Goal: Transaction & Acquisition: Download file/media

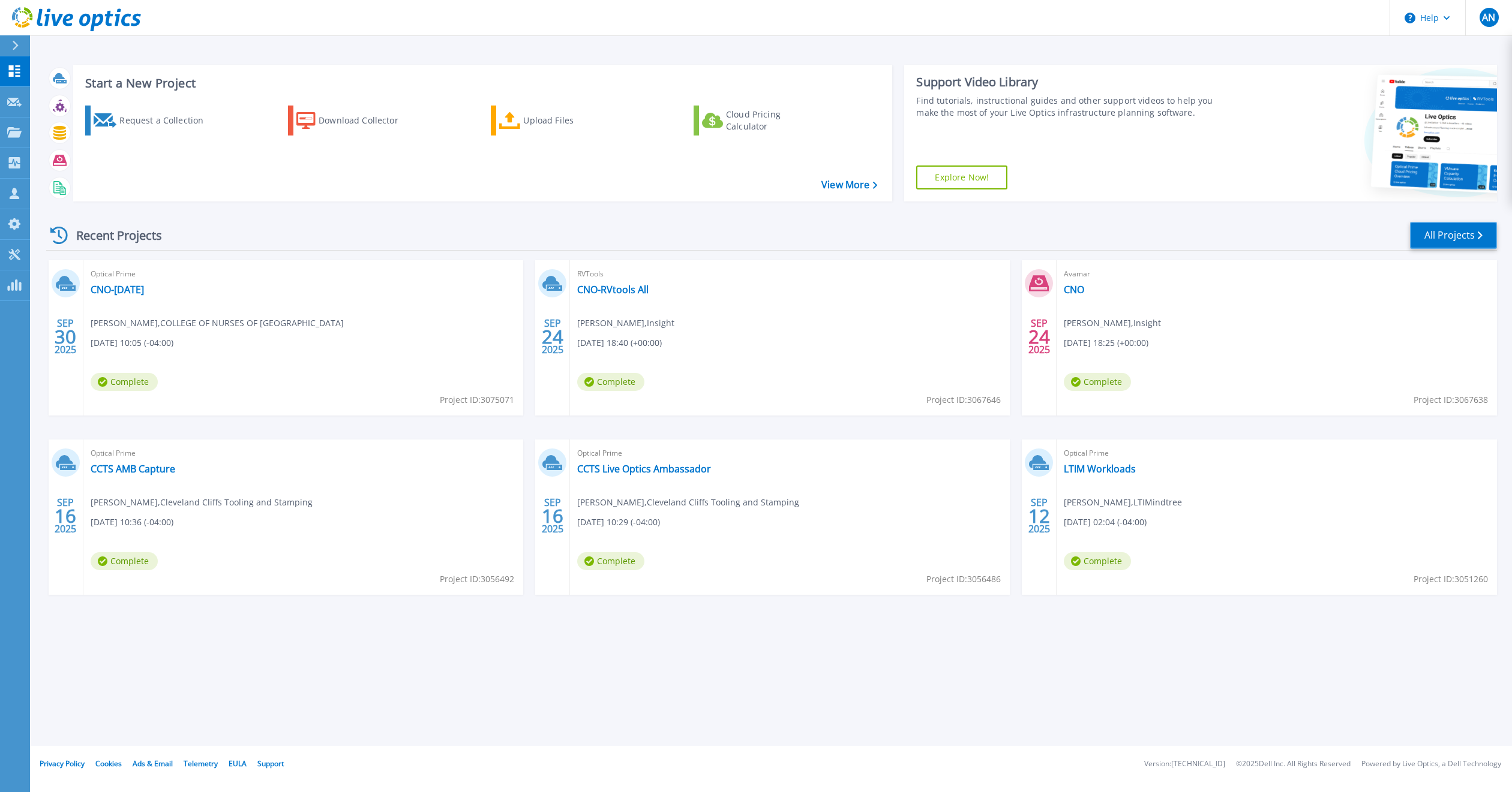
click at [1455, 234] on link "All Projects" at bounding box center [1454, 235] width 87 height 27
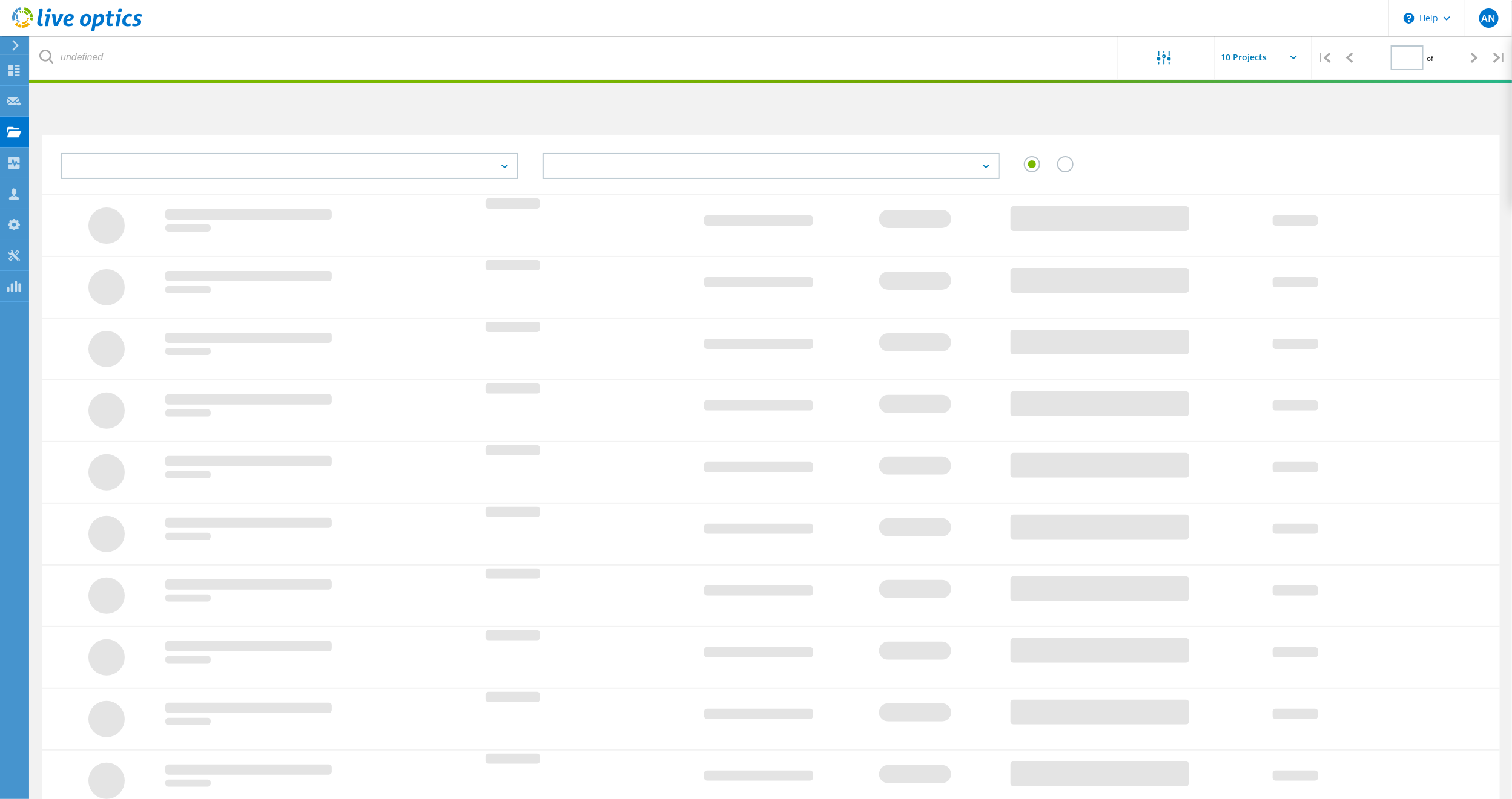
type input "2"
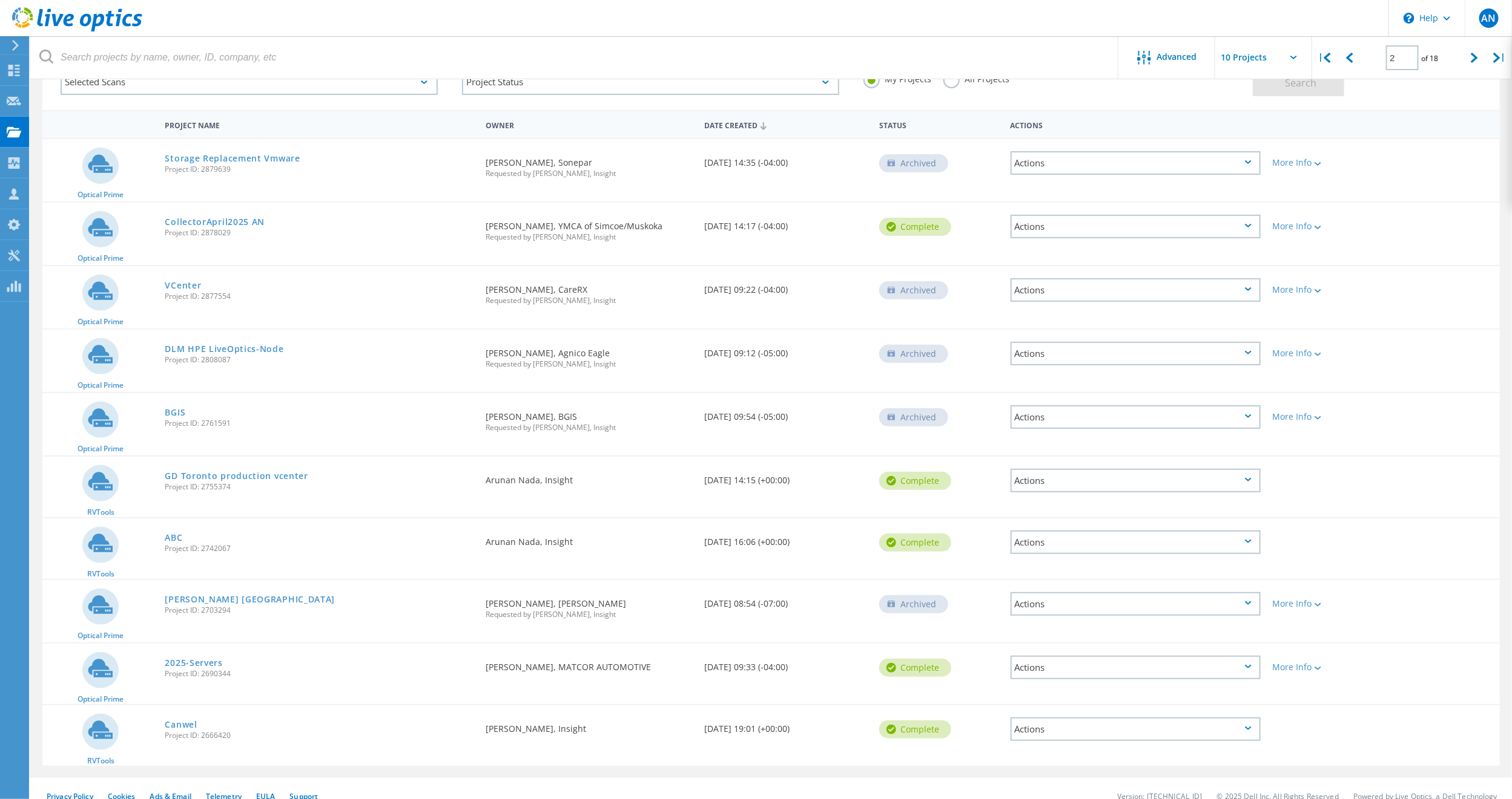
scroll to position [95, 0]
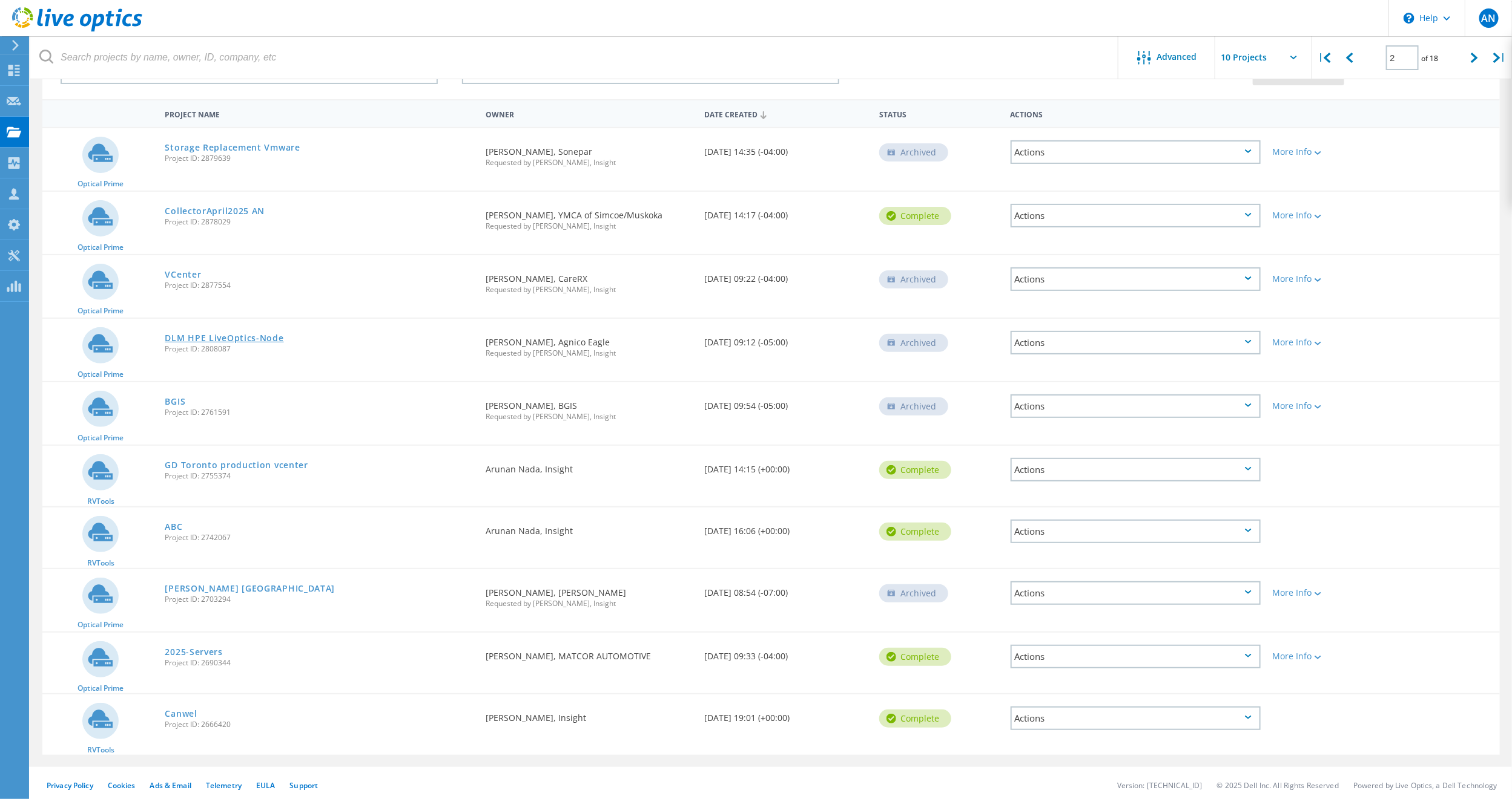
click at [231, 334] on link "DLM HPE LiveOptics-Node" at bounding box center [224, 338] width 119 height 8
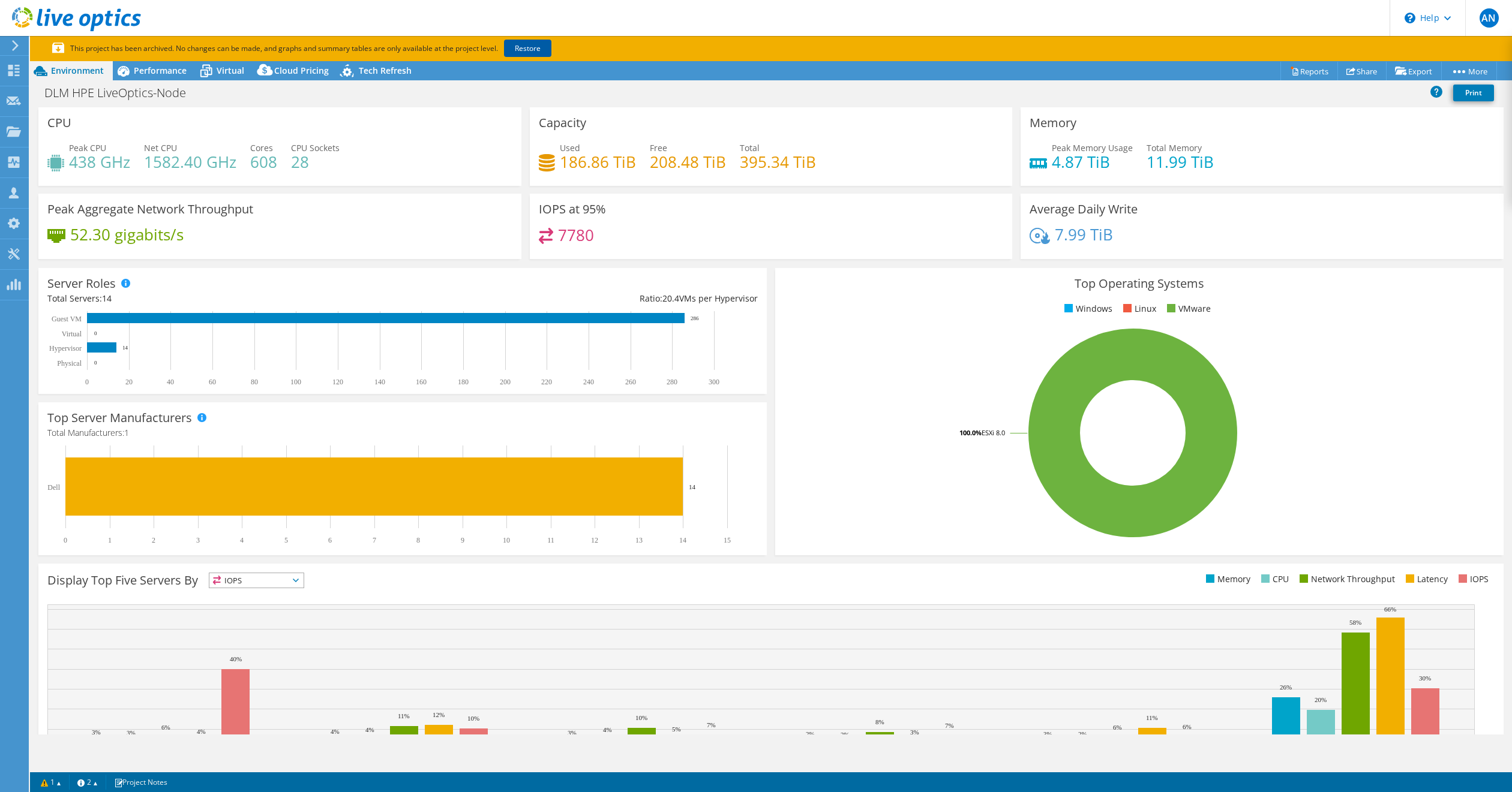
select select "[GEOGRAPHIC_DATA]"
select select "CAD"
click at [531, 45] on link "Restore" at bounding box center [527, 48] width 47 height 18
click at [92, 18] on use at bounding box center [76, 19] width 129 height 24
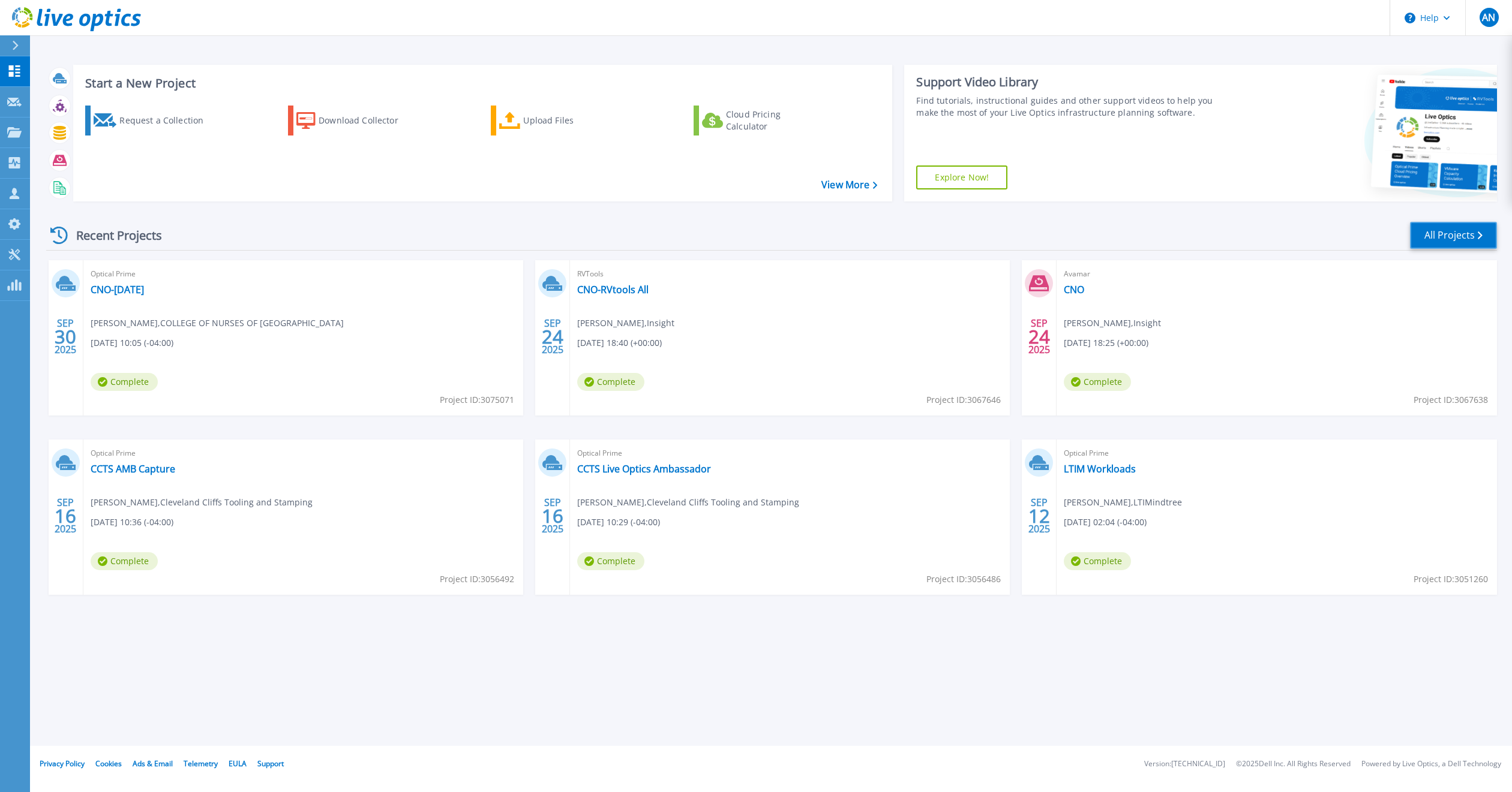
click at [1453, 234] on link "All Projects" at bounding box center [1454, 235] width 87 height 27
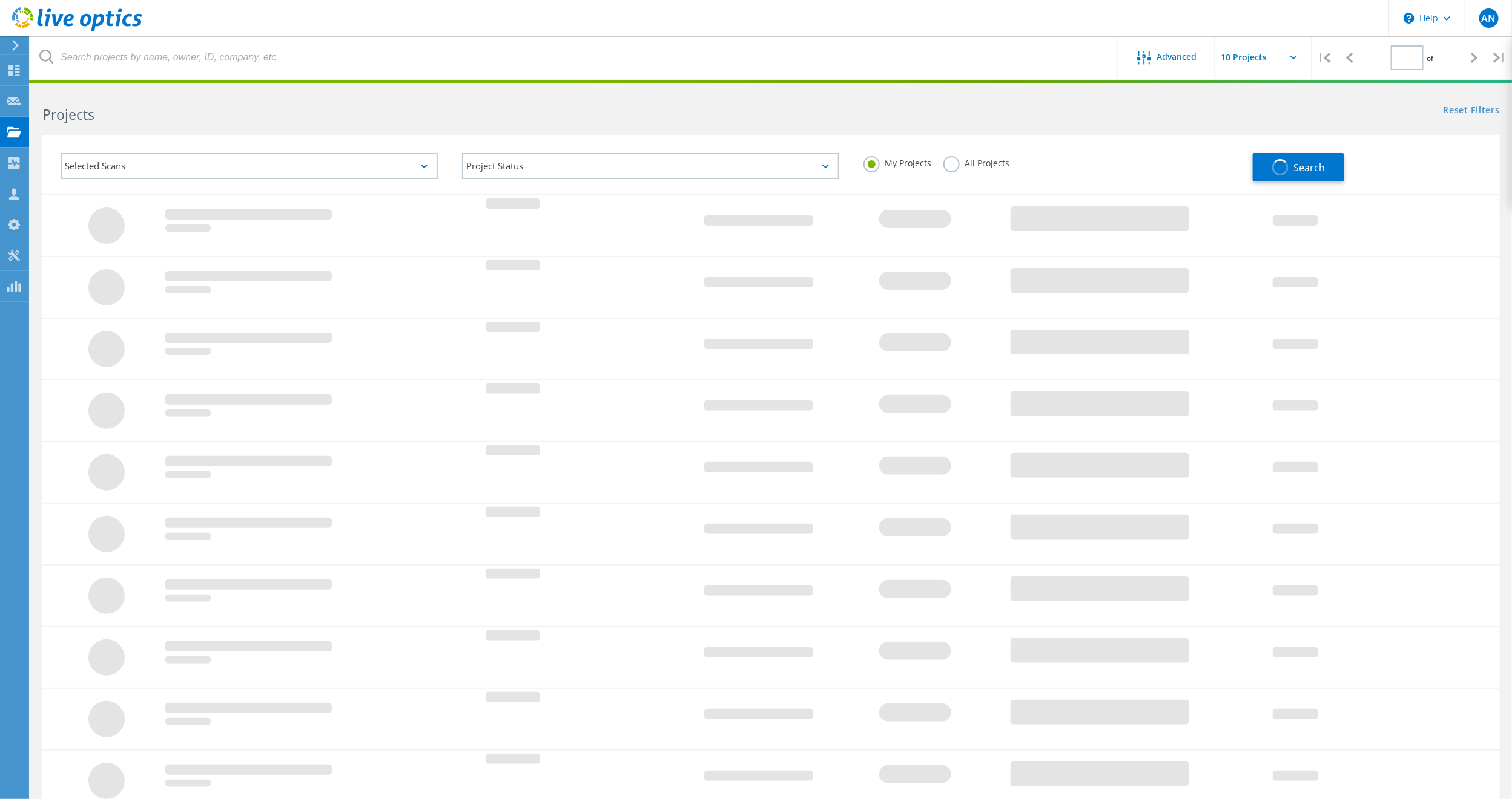
type input "2"
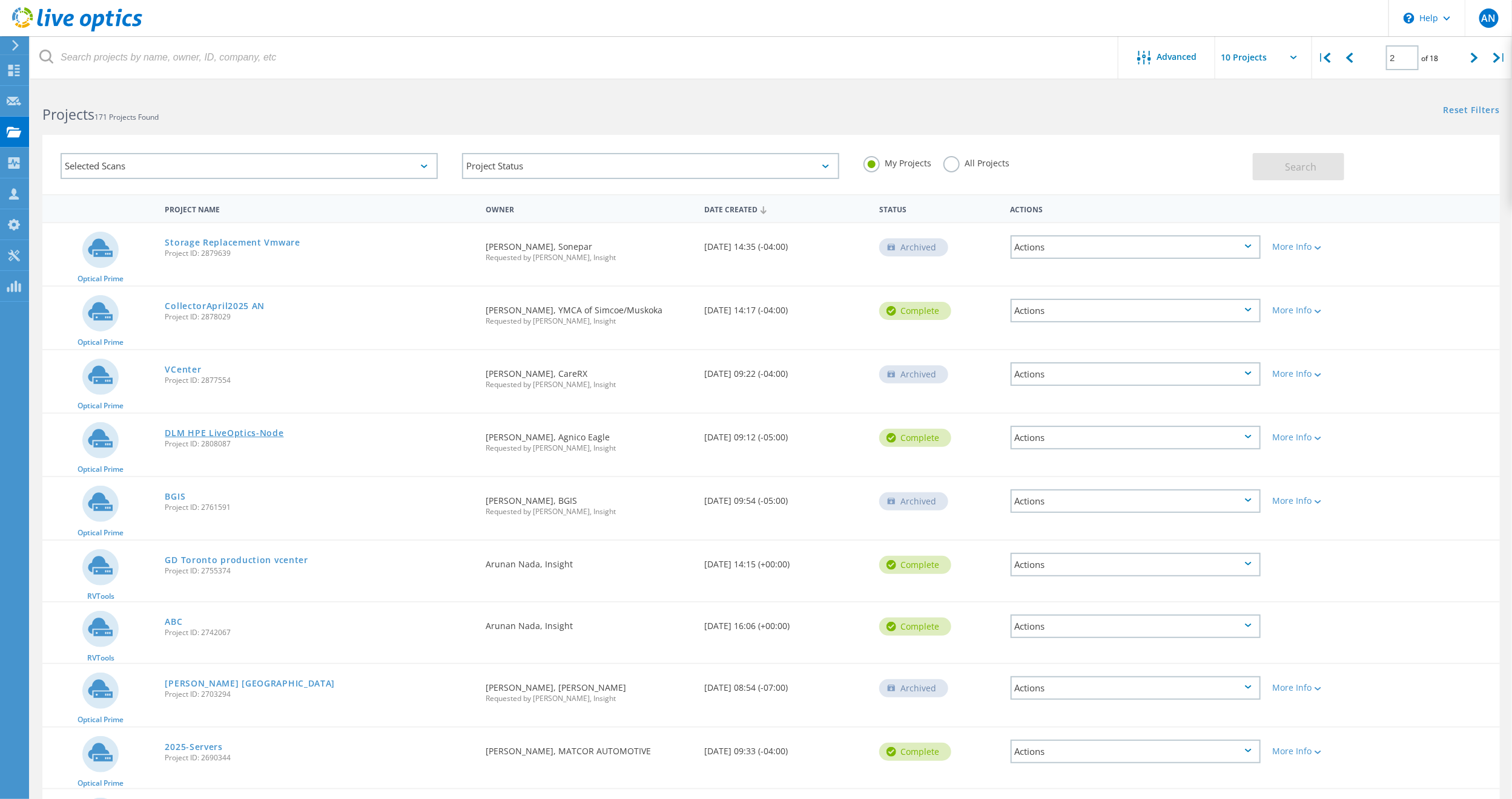
click at [228, 429] on link "DLM HPE LiveOptics-Node" at bounding box center [224, 432] width 119 height 8
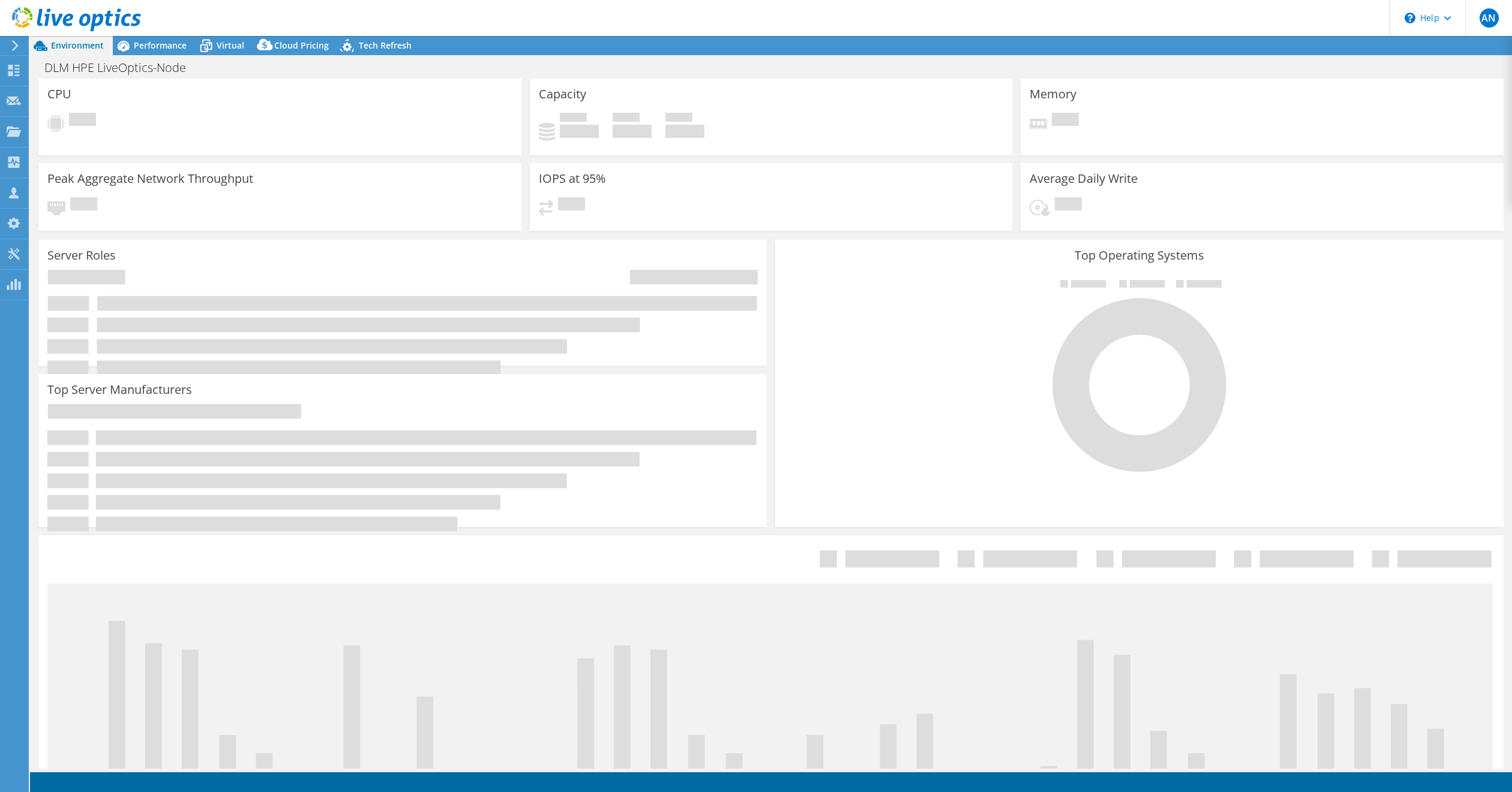
select select "[GEOGRAPHIC_DATA]"
select select "CAD"
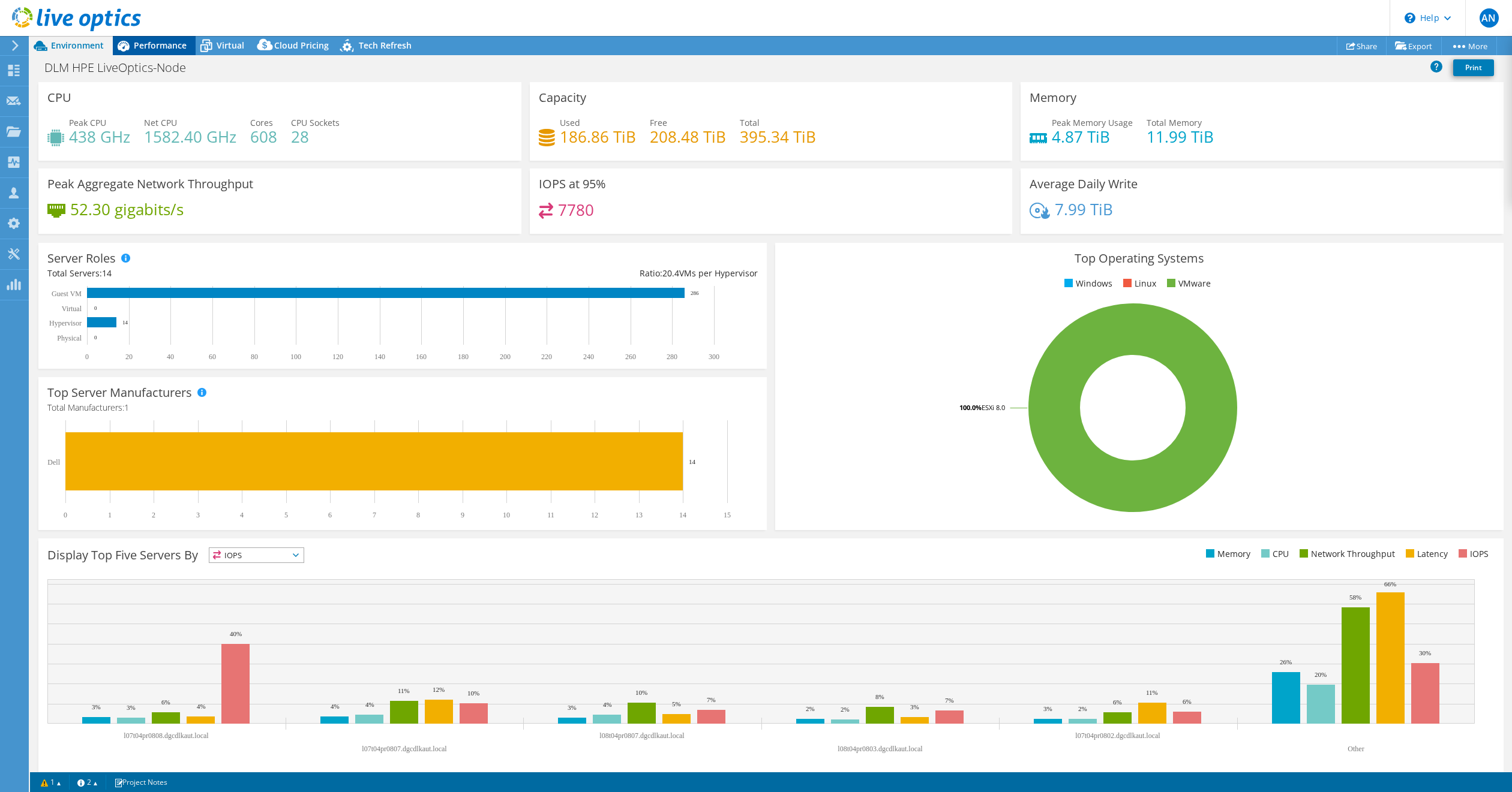
click at [158, 46] on span "Performance" at bounding box center [160, 45] width 53 height 11
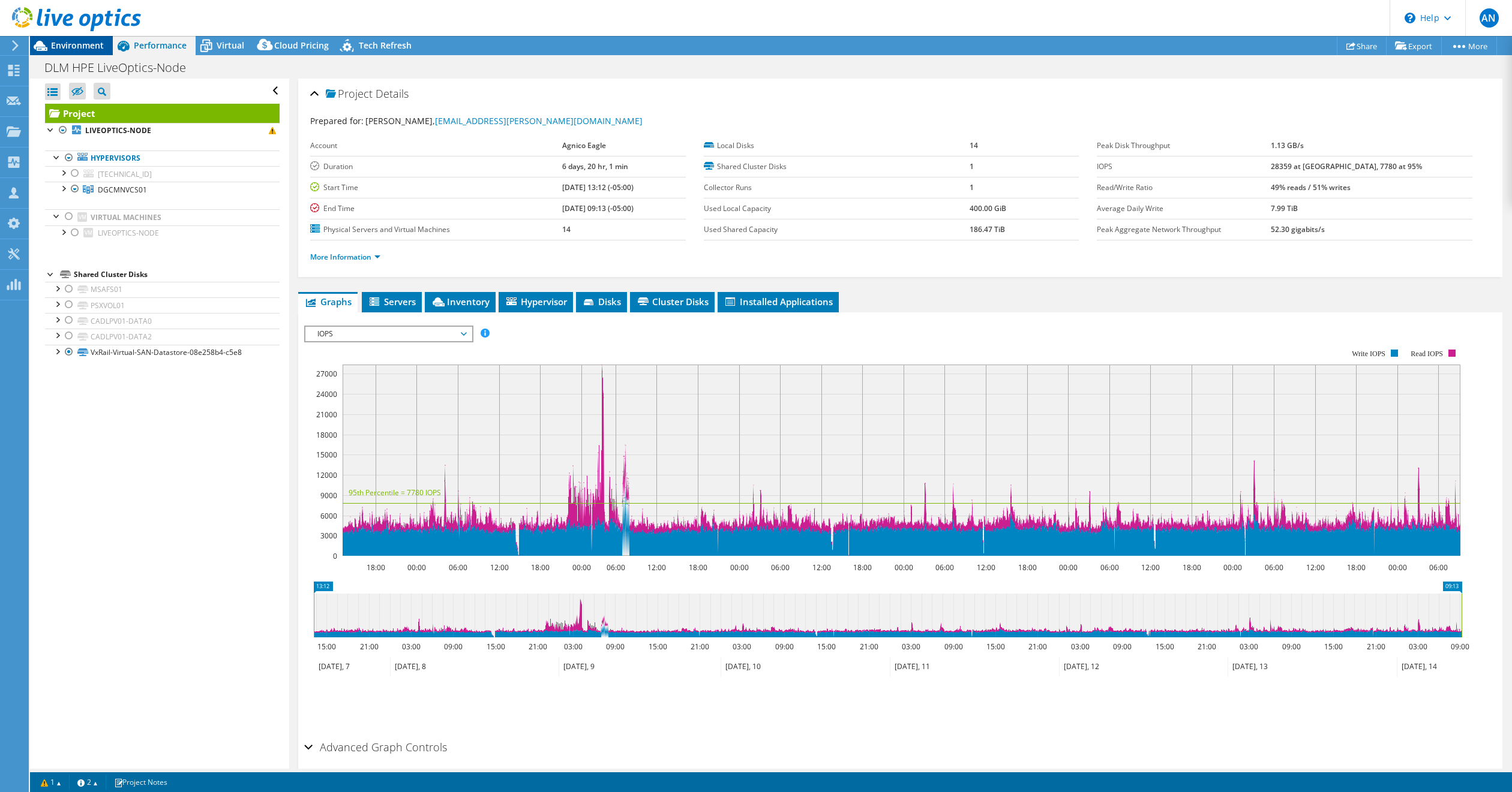
click at [69, 42] on span "Environment" at bounding box center [77, 45] width 53 height 11
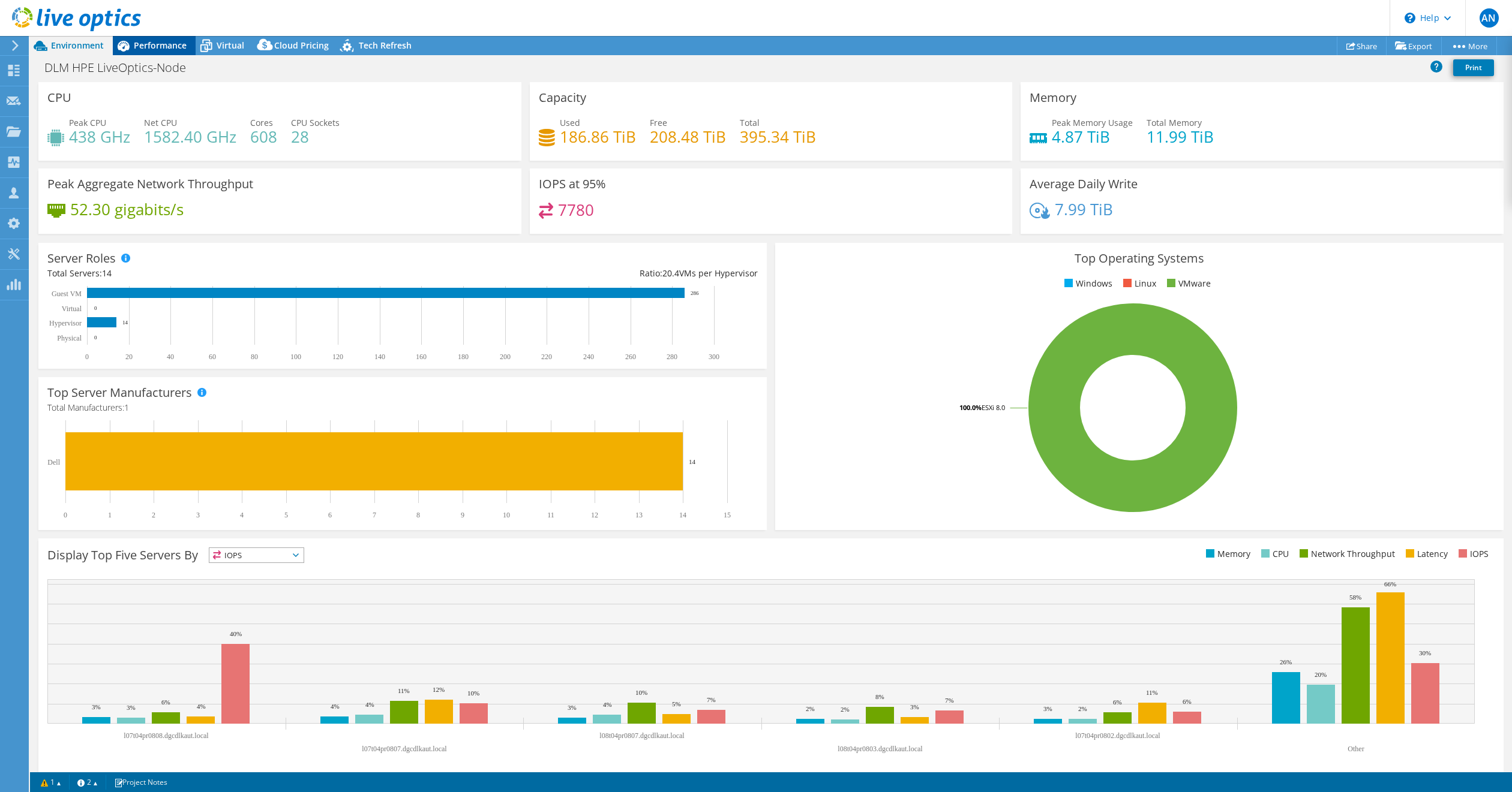
click at [167, 43] on span "Performance" at bounding box center [160, 45] width 53 height 11
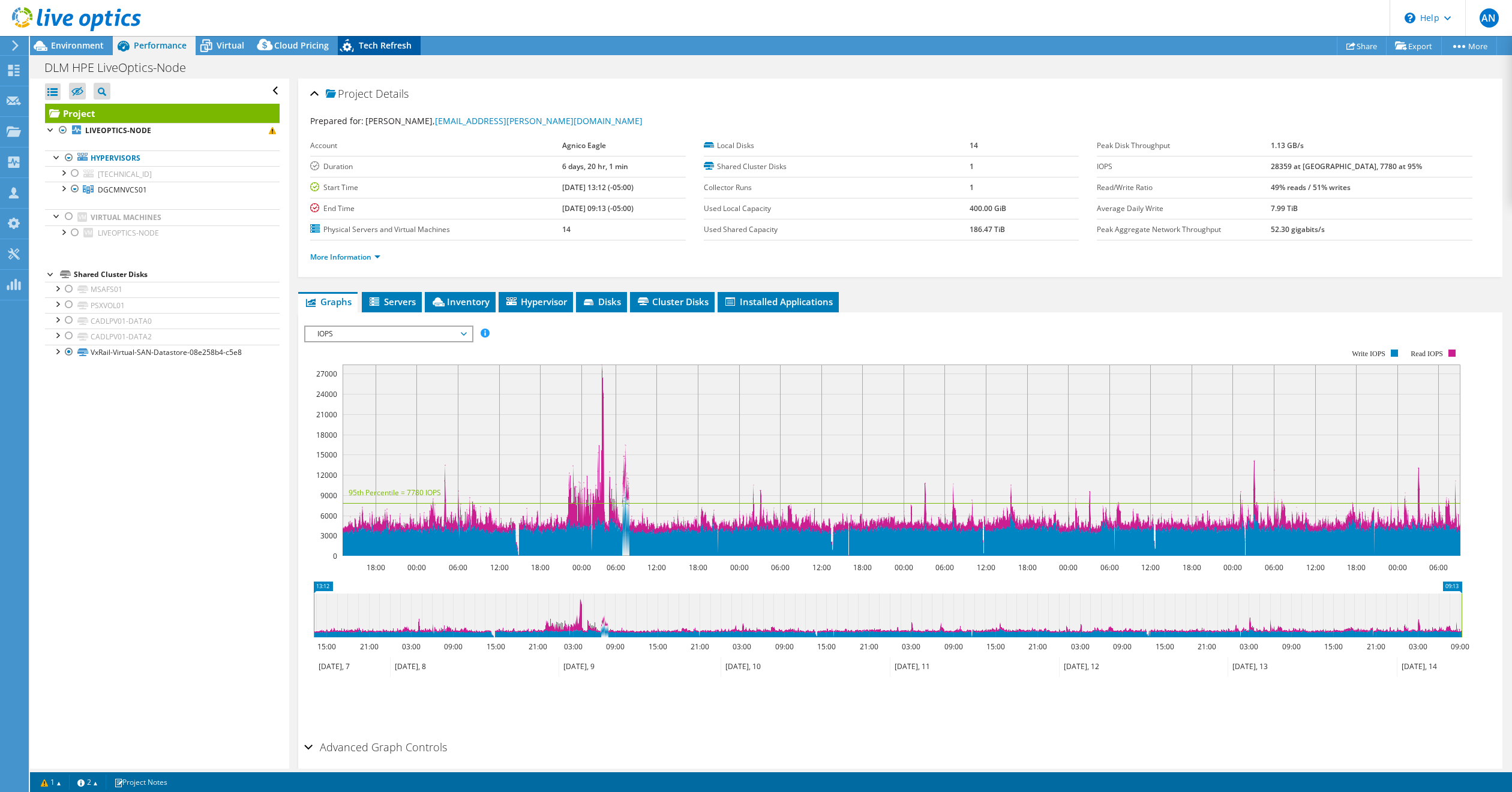
click at [380, 46] on span "Tech Refresh" at bounding box center [386, 45] width 53 height 11
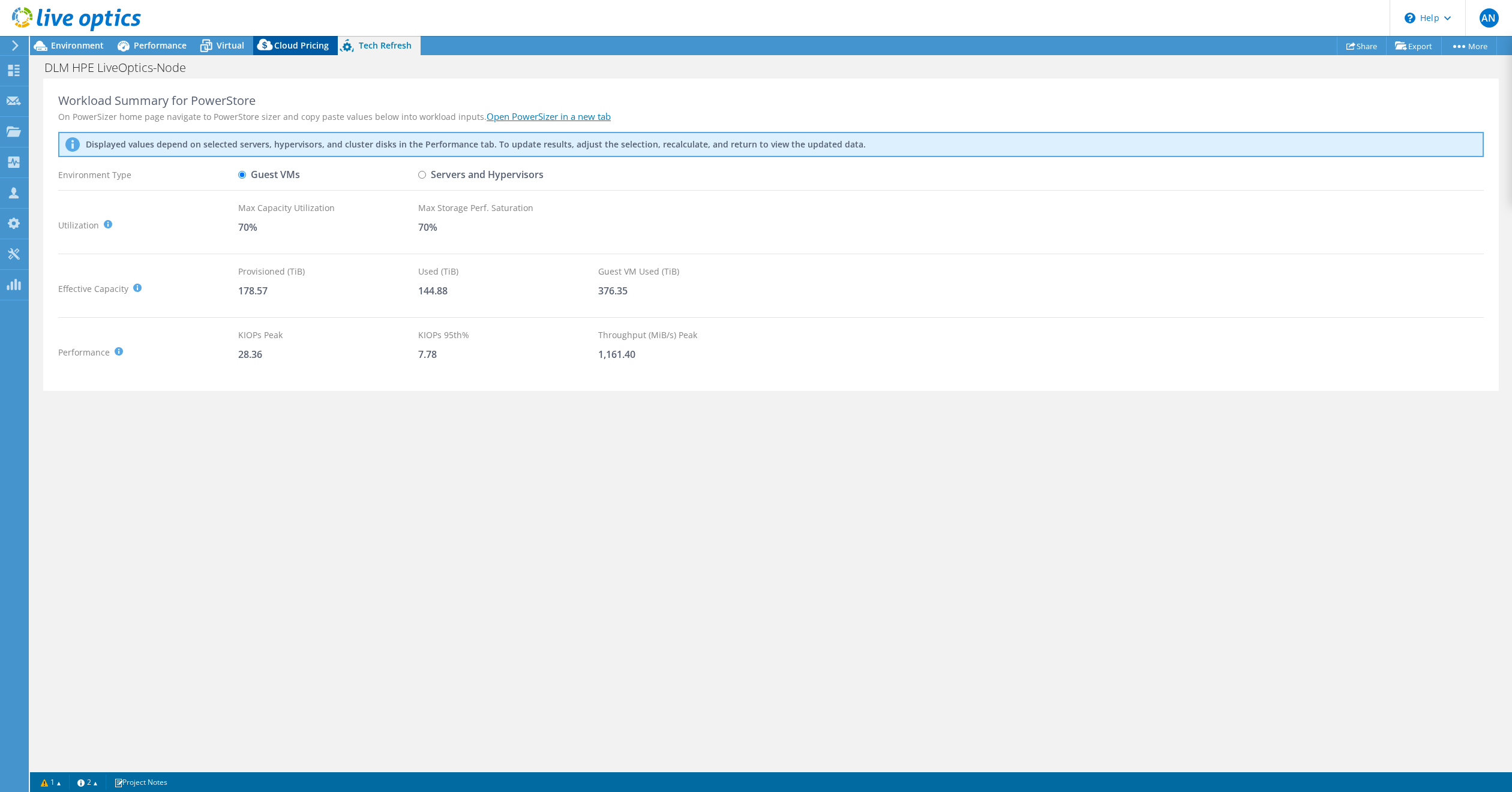
click at [288, 46] on span "Cloud Pricing" at bounding box center [301, 45] width 55 height 11
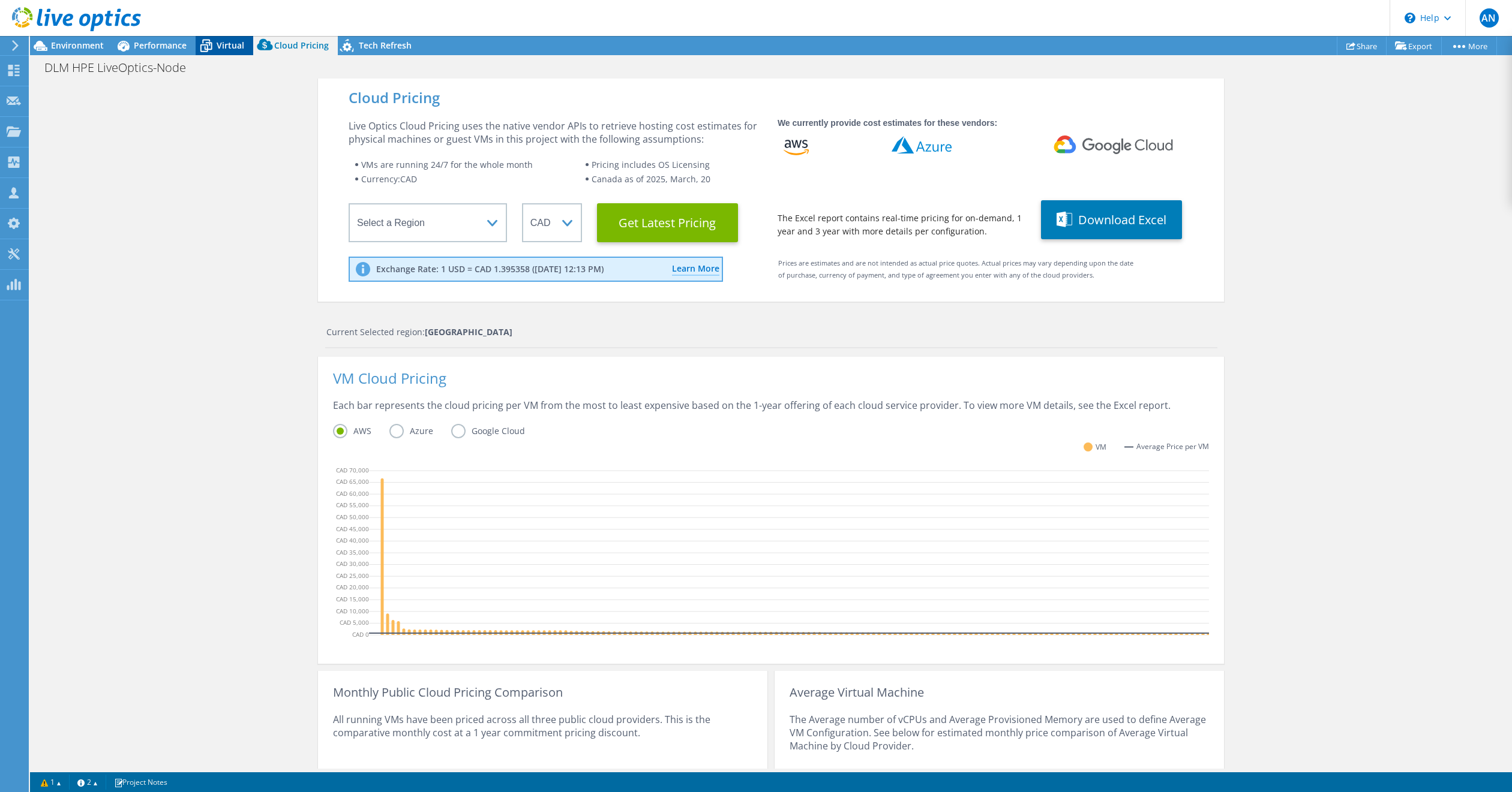
click at [206, 41] on icon at bounding box center [206, 45] width 21 height 21
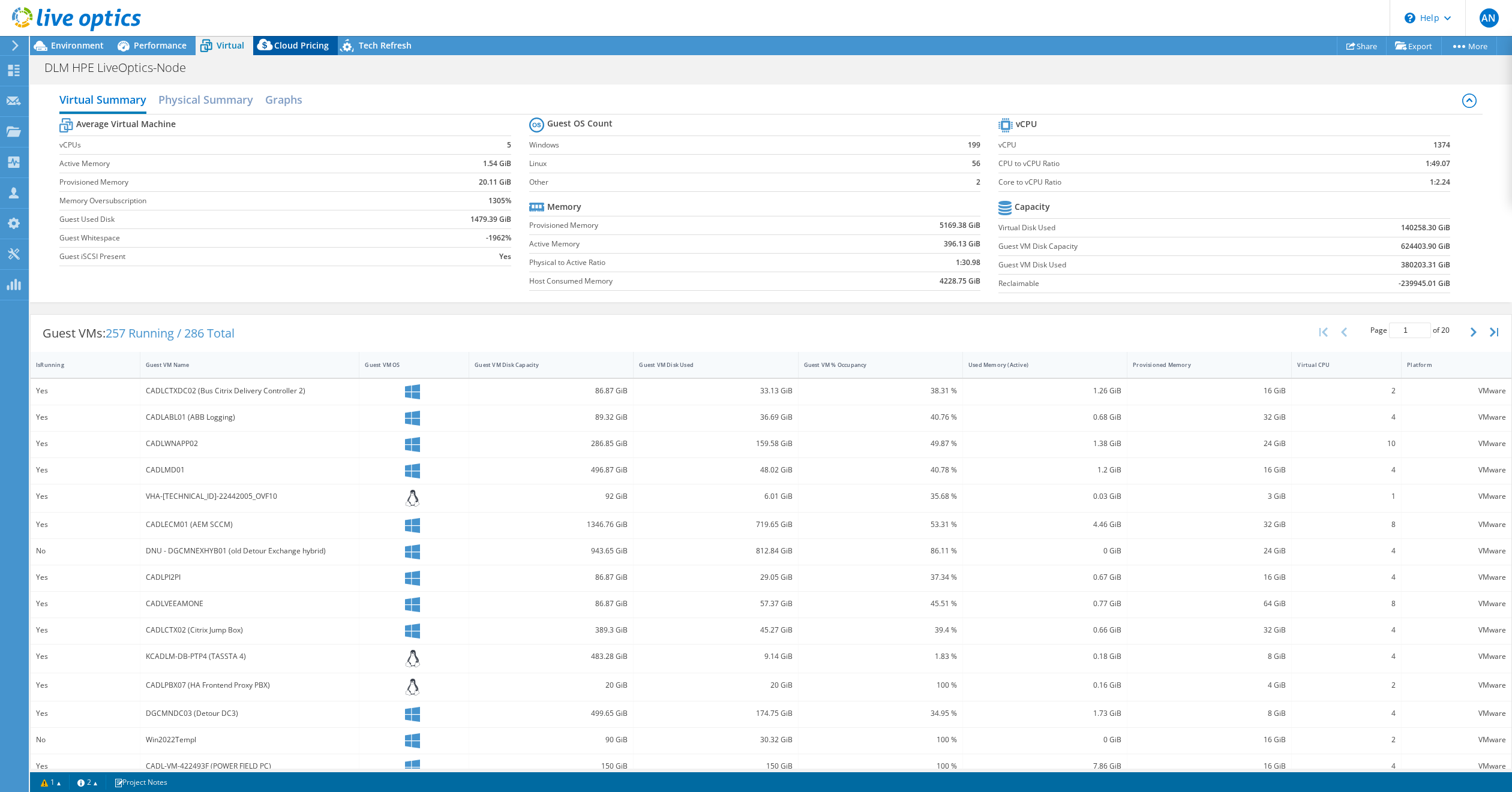
click at [303, 45] on span "Cloud Pricing" at bounding box center [301, 45] width 55 height 11
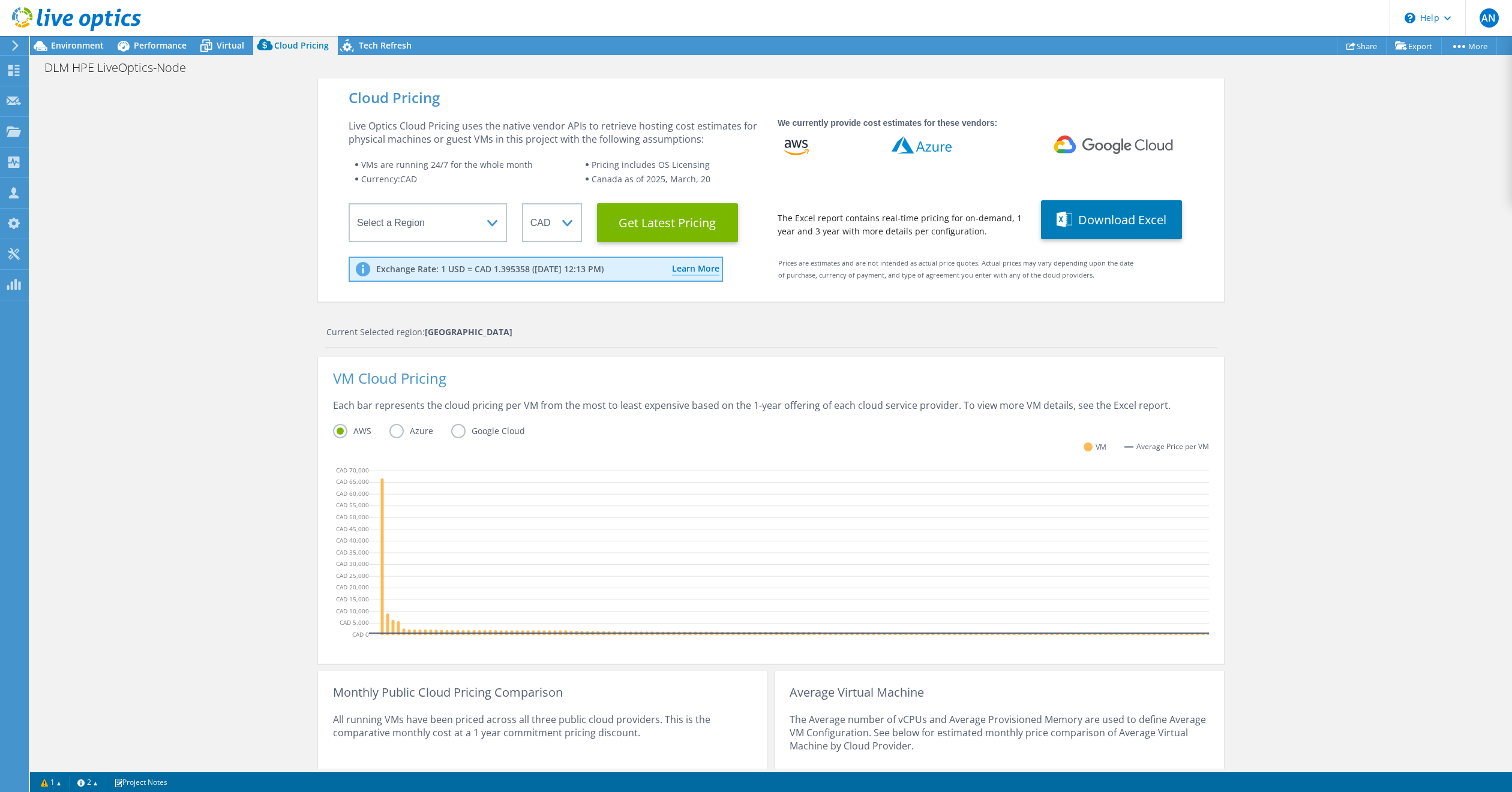
click at [63, 17] on icon at bounding box center [76, 19] width 129 height 25
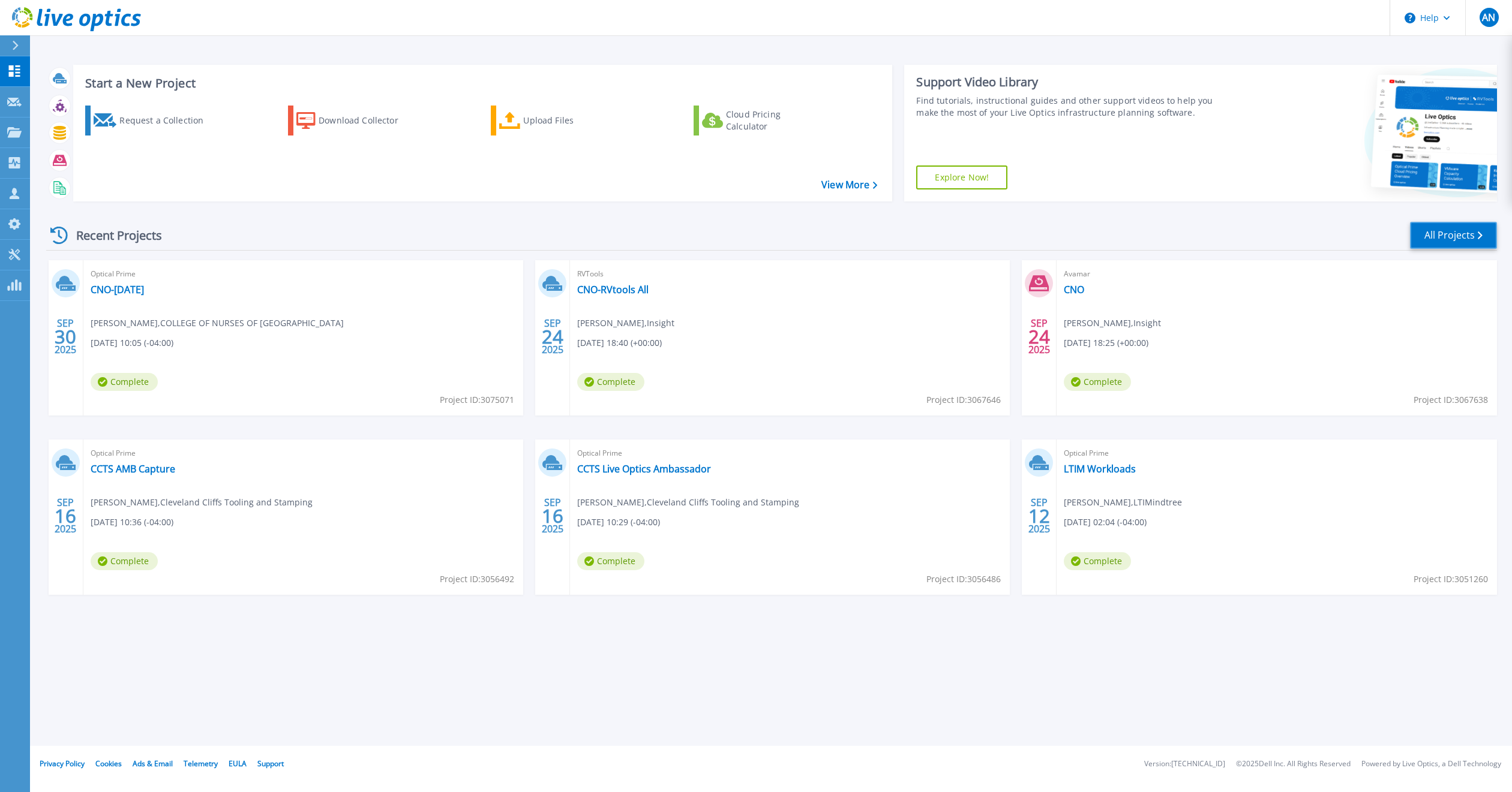
click at [1453, 230] on link "All Projects" at bounding box center [1454, 235] width 87 height 27
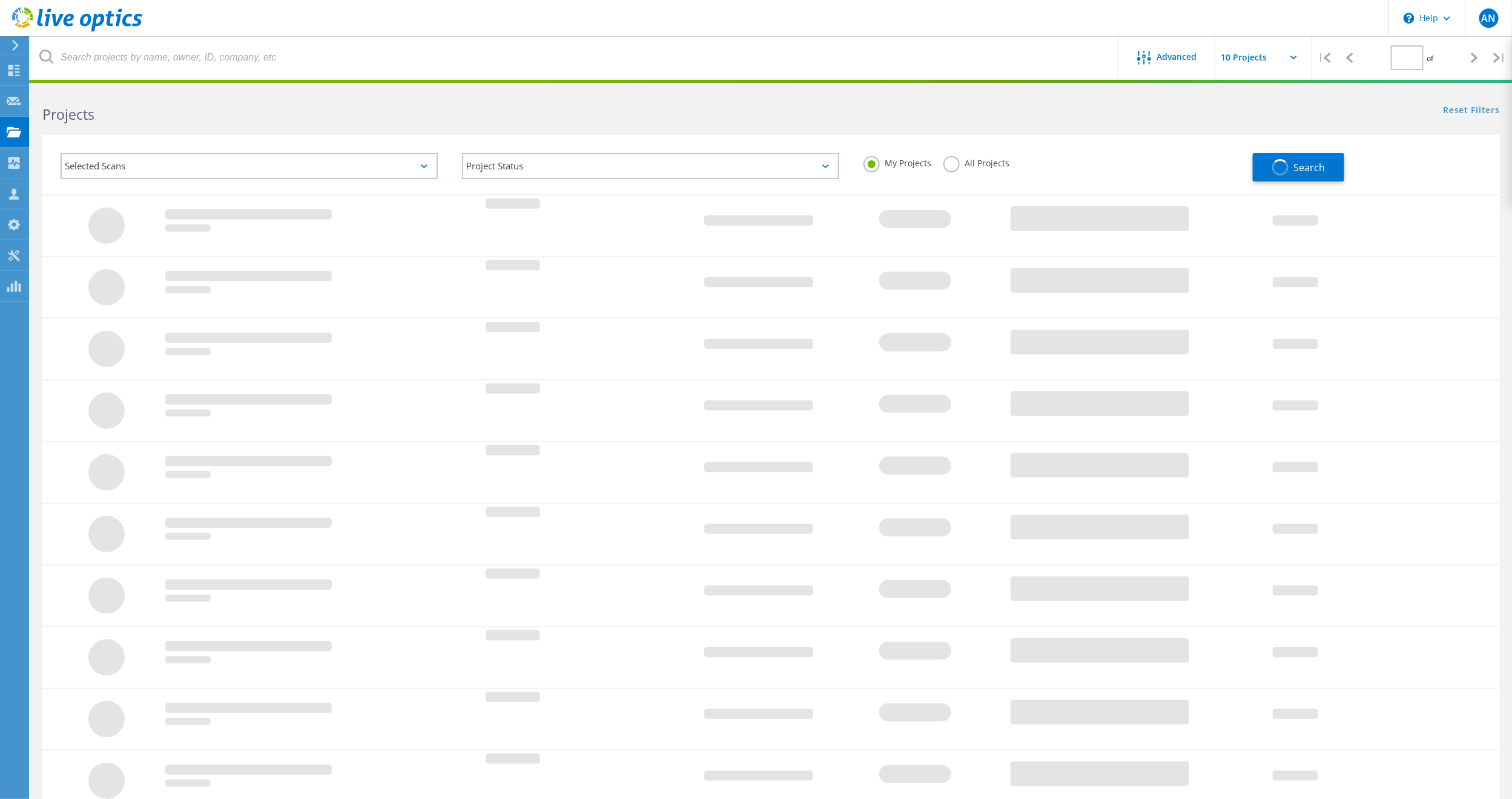
type input "2"
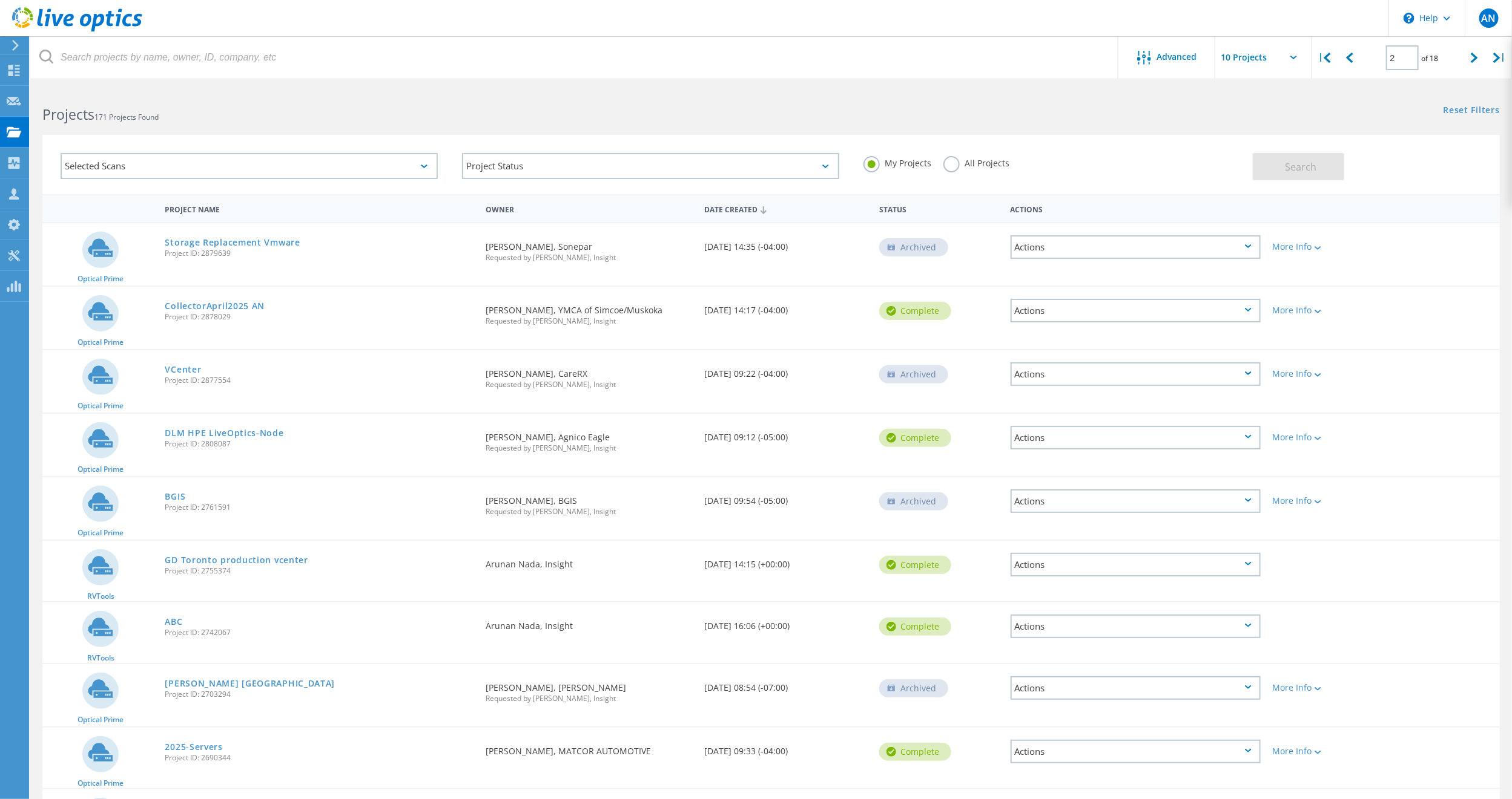
drag, startPoint x: 237, startPoint y: 440, endPoint x: 200, endPoint y: 442, distance: 37.1
click at [200, 442] on span "Project ID: 2808087" at bounding box center [319, 444] width 309 height 7
copy span "2808087"
click at [186, 430] on link "DLM HPE LiveOptics-Node" at bounding box center [224, 432] width 119 height 8
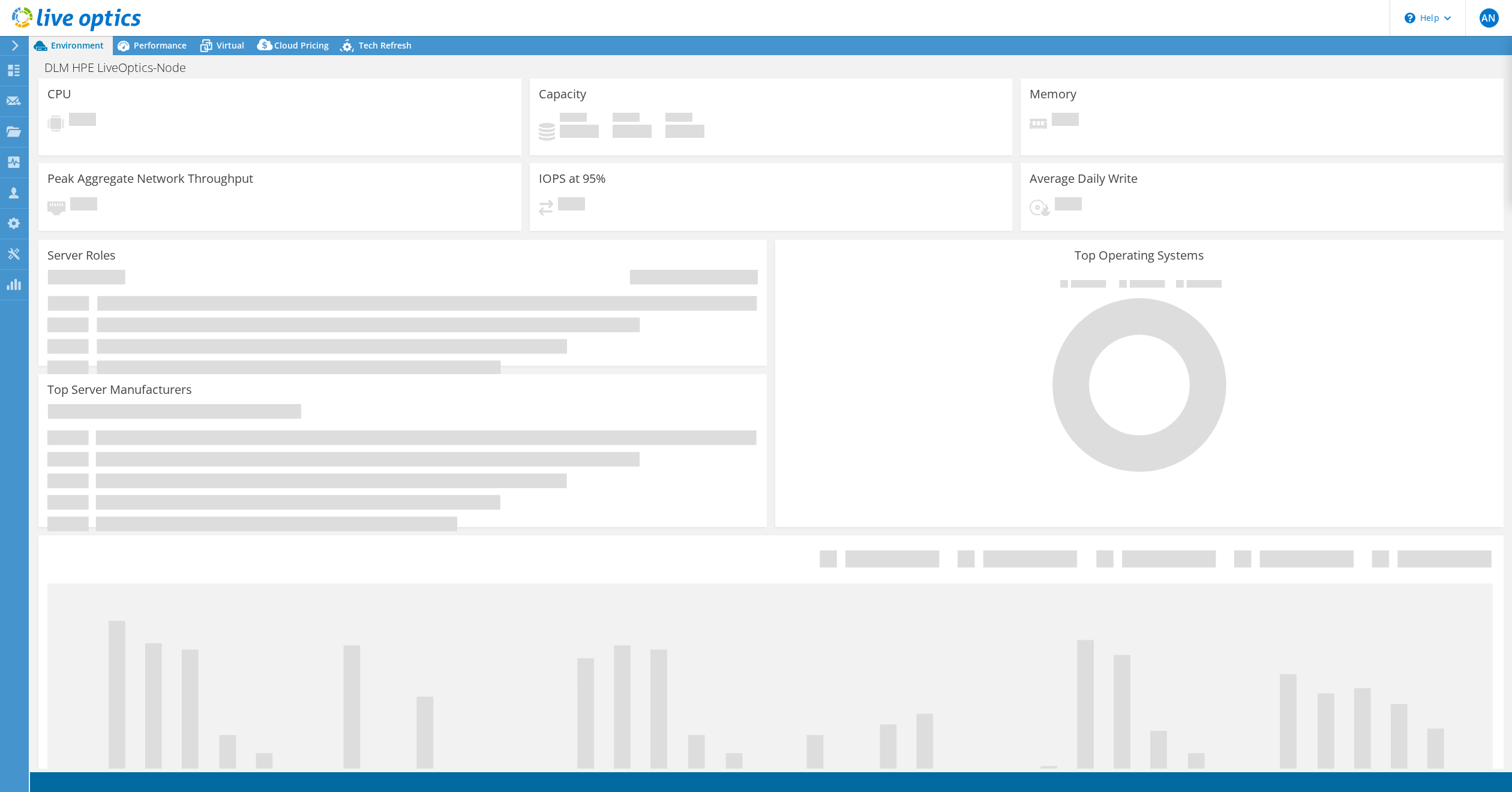
select select "Canada"
select select "CAD"
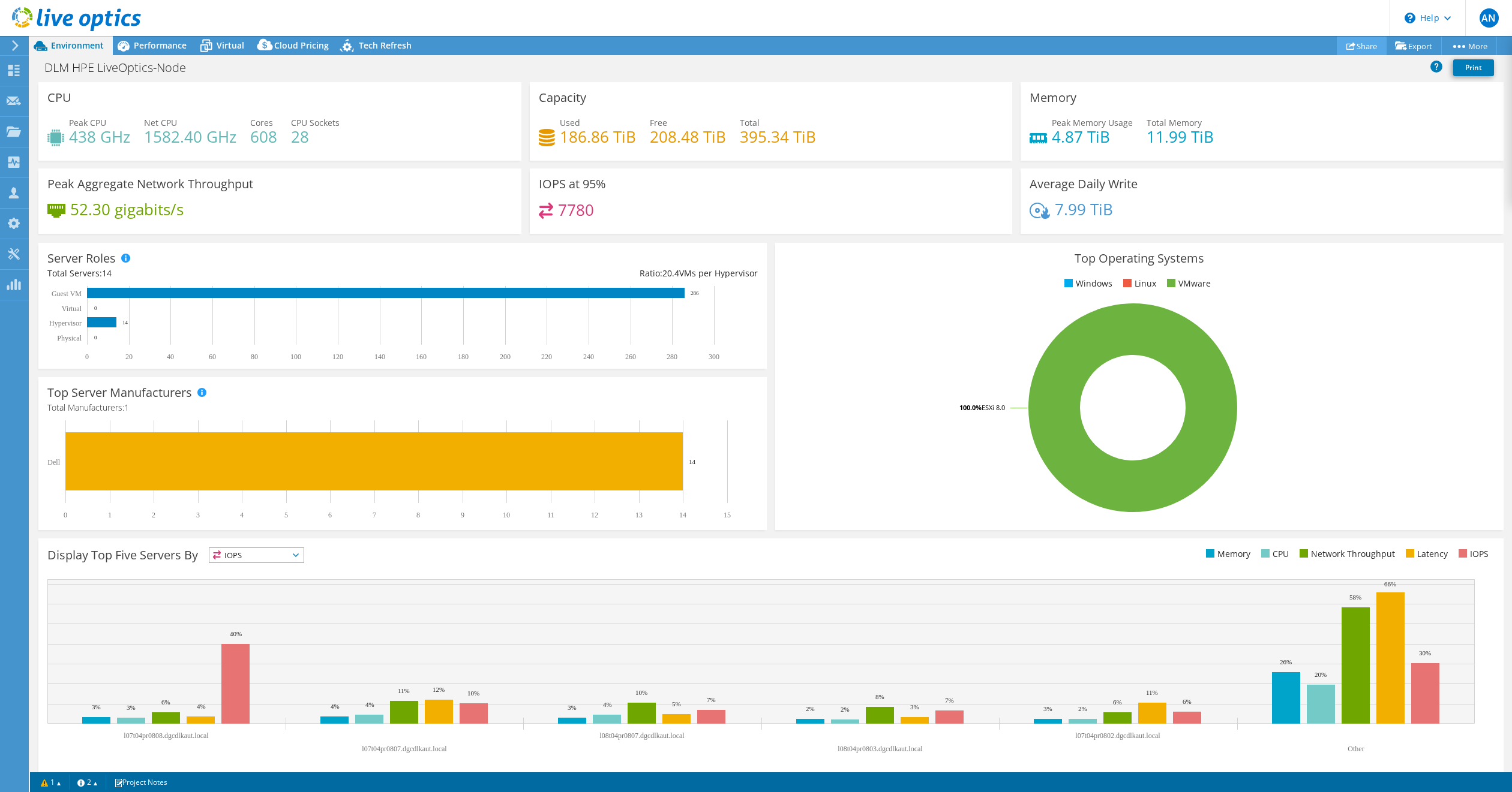
click at [1365, 46] on link "Share" at bounding box center [1362, 46] width 50 height 19
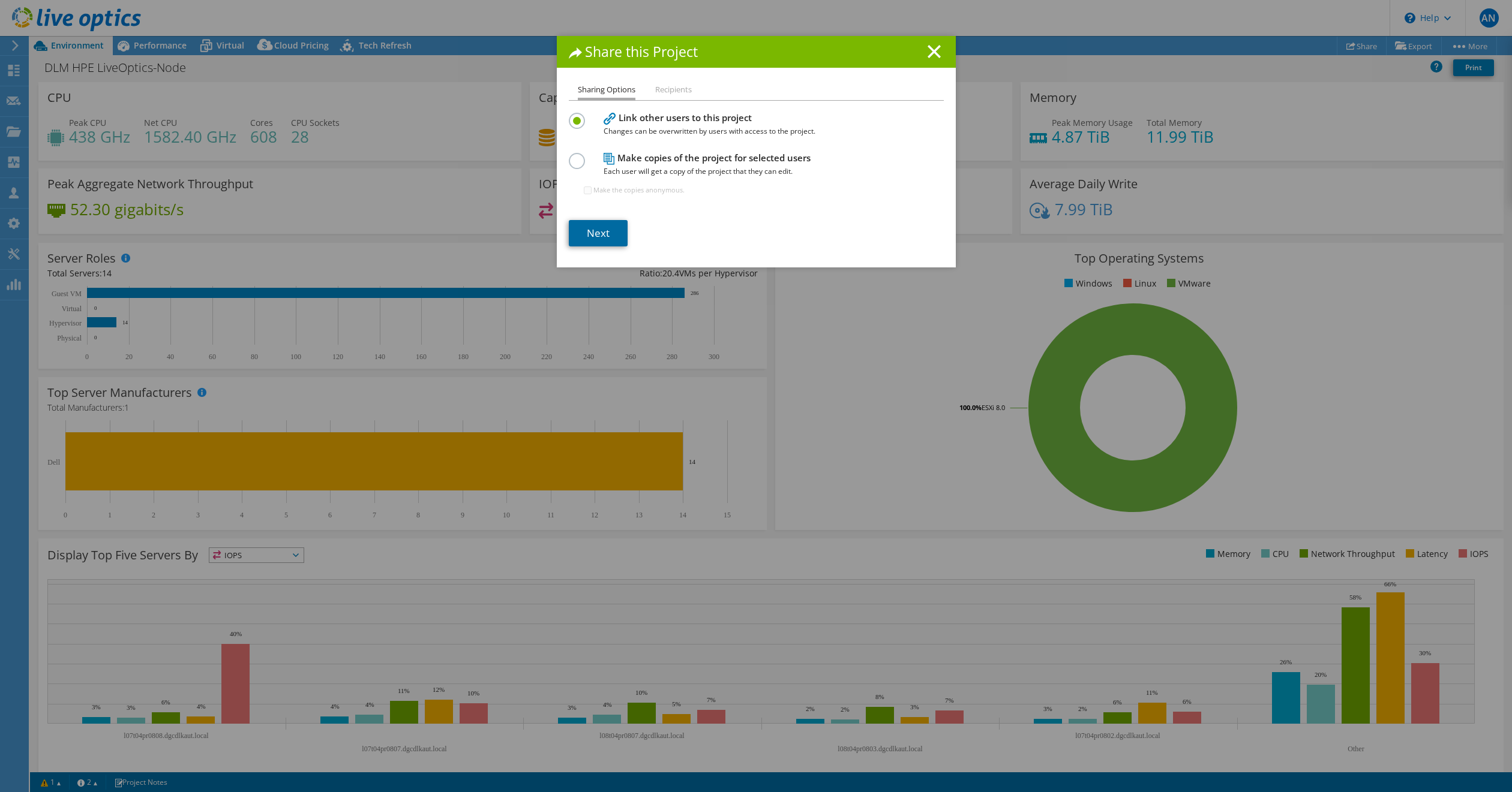
click at [587, 234] on link "Next" at bounding box center [599, 233] width 59 height 26
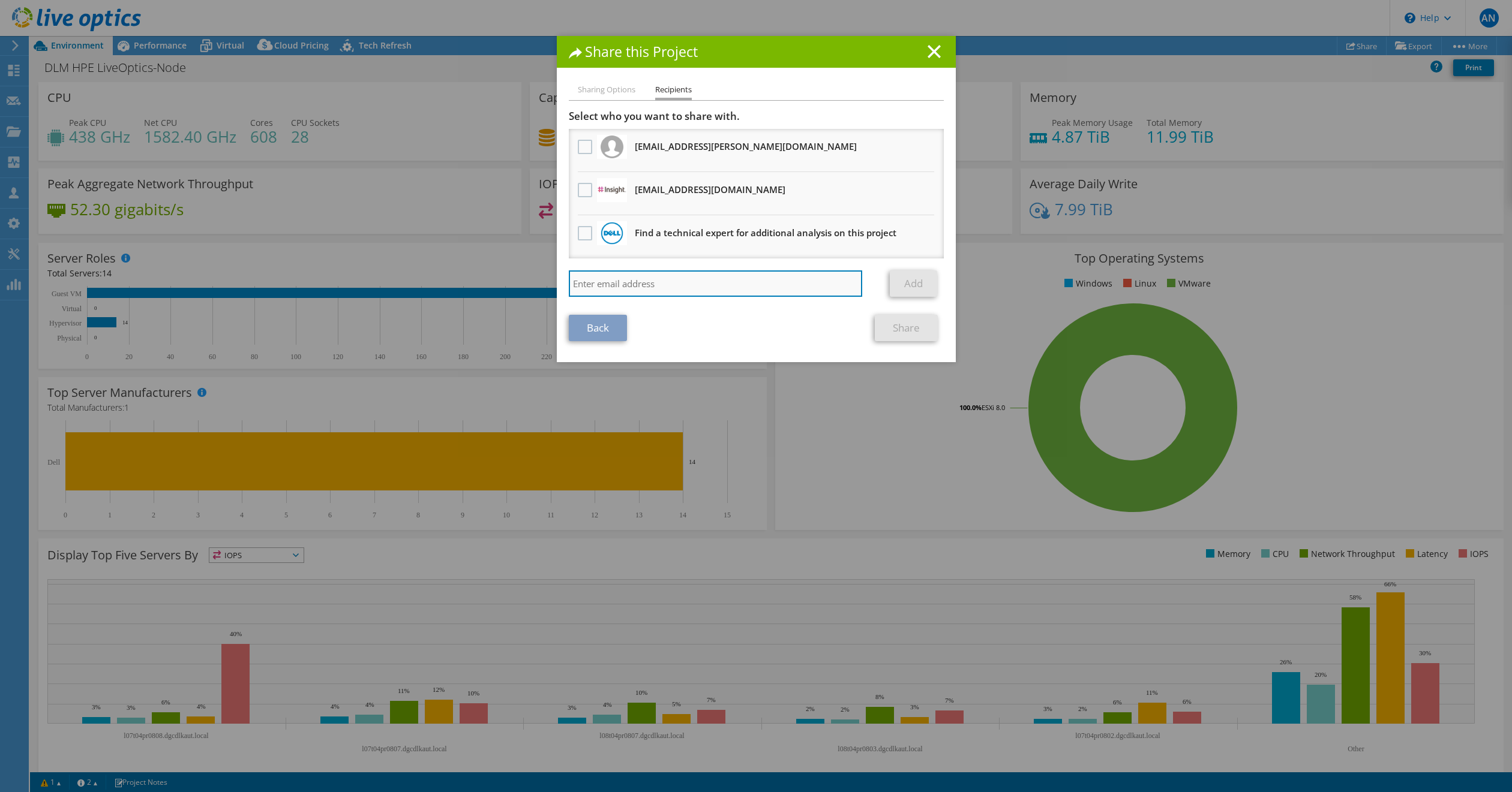
click at [613, 279] on input "search" at bounding box center [716, 283] width 294 height 26
paste input "vxrail_papi_client@liveoptics.com"
type input "vxrail_papi_client@liveoptics.com"
click at [754, 326] on div "Back Share" at bounding box center [757, 328] width 375 height 26
click at [722, 330] on div "Back Share" at bounding box center [757, 328] width 375 height 26
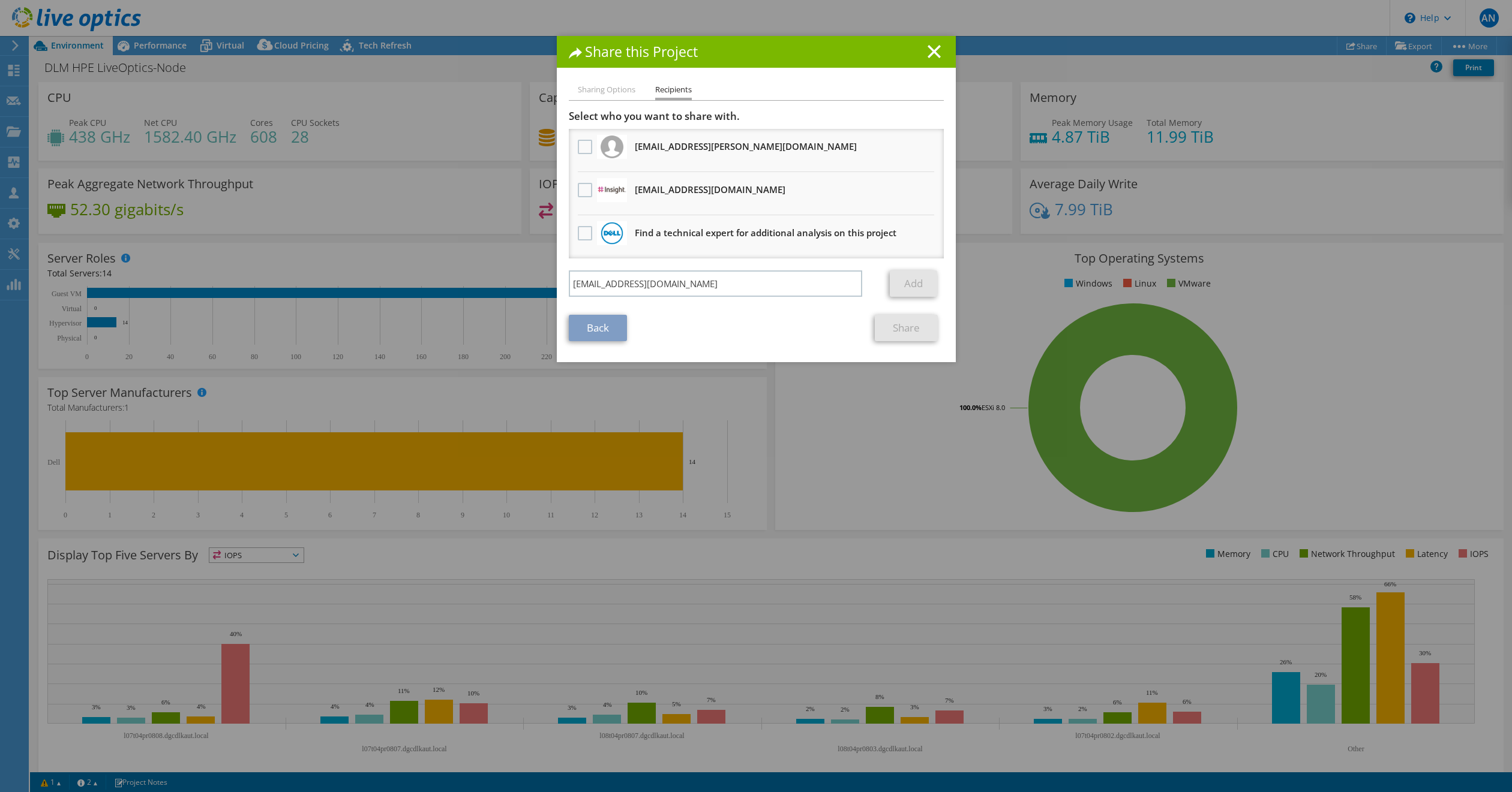
click at [602, 90] on li "Sharing Options" at bounding box center [607, 91] width 58 height 15
click at [929, 53] on line at bounding box center [934, 52] width 12 height 12
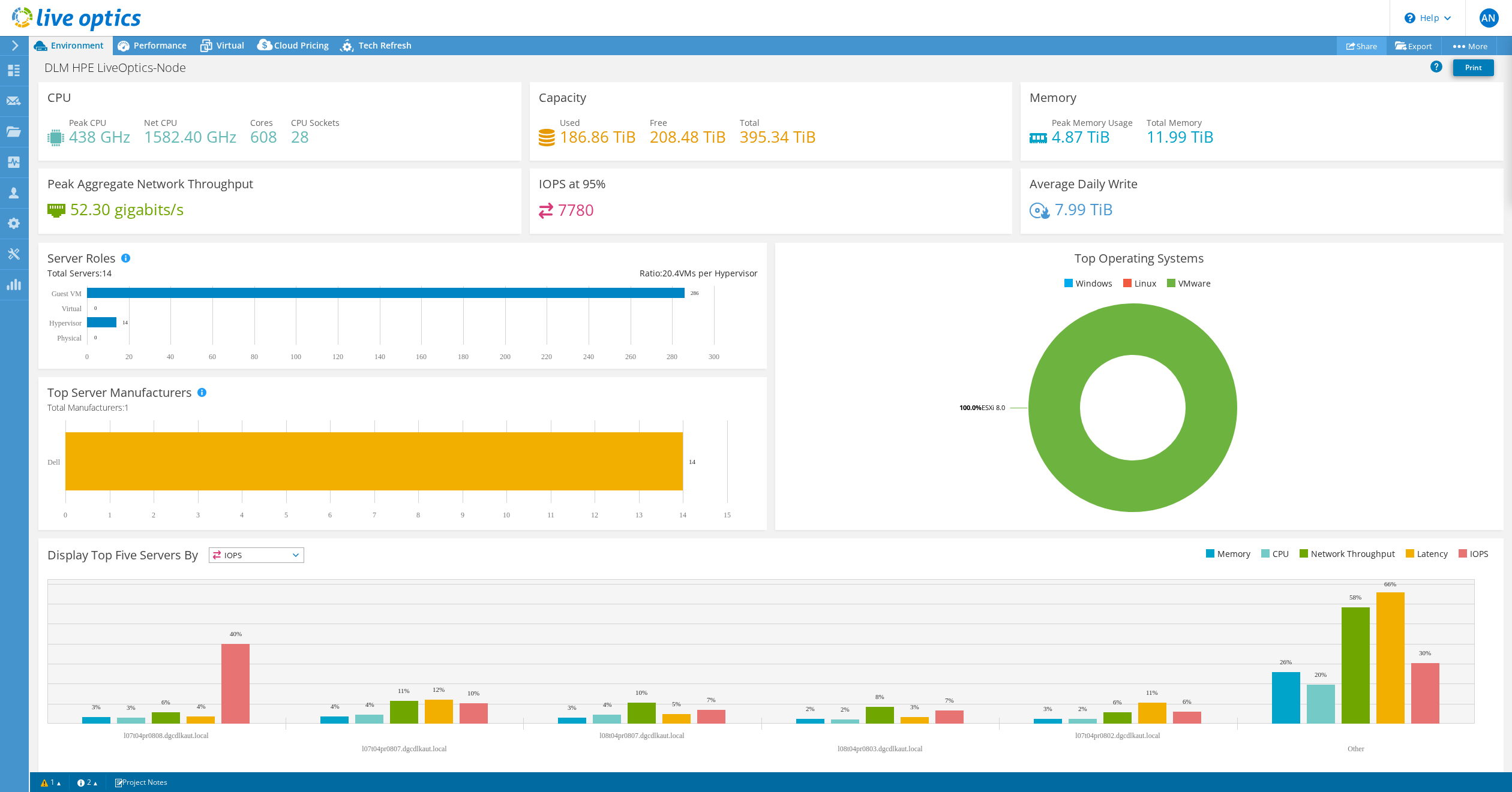
click at [1363, 47] on link "Share" at bounding box center [1362, 46] width 50 height 19
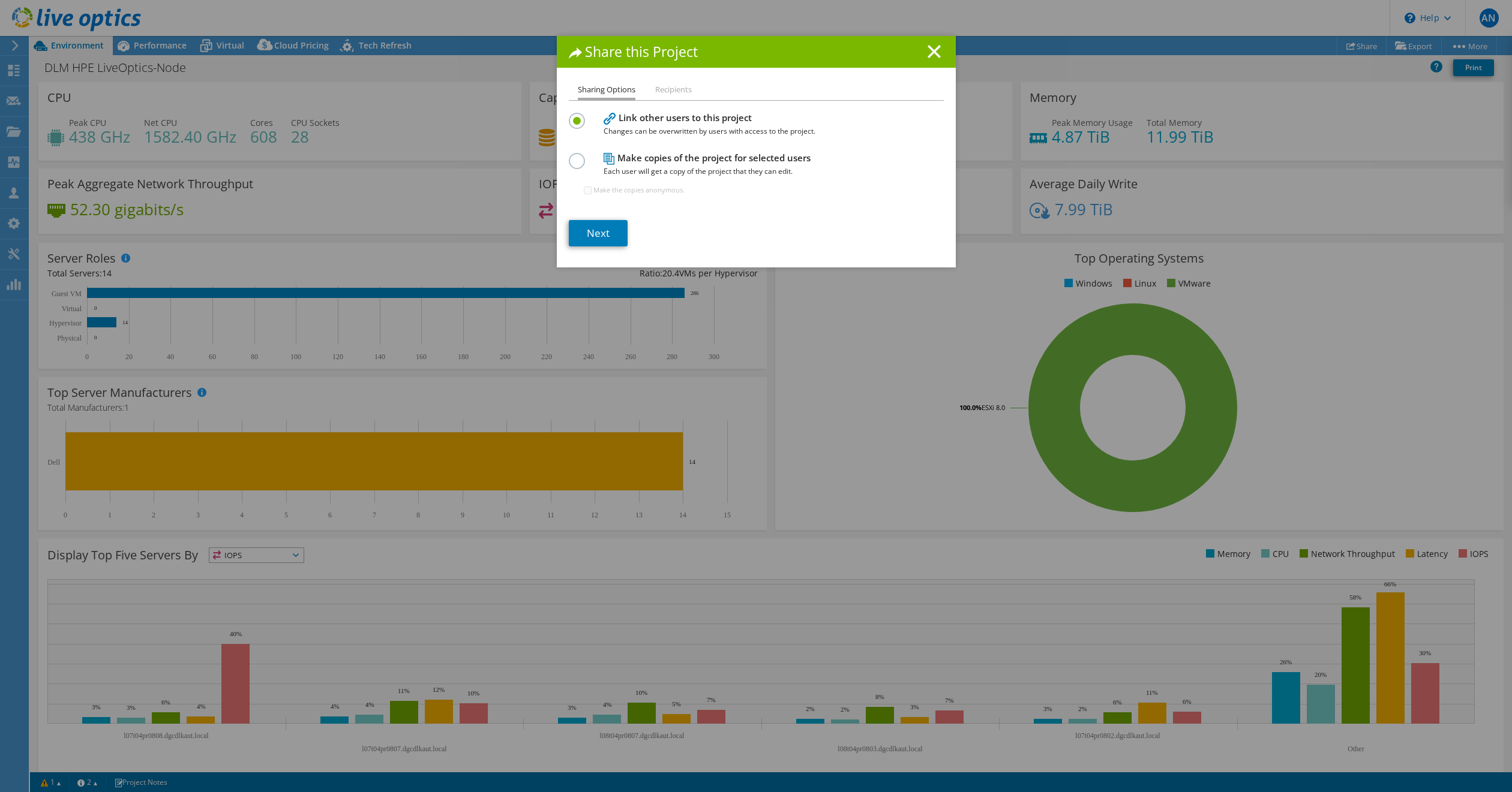
click at [573, 156] on label at bounding box center [579, 154] width 21 height 3
click at [0, 0] on input "radio" at bounding box center [0, 0] width 0 height 0
click at [596, 229] on link "Next" at bounding box center [599, 233] width 59 height 26
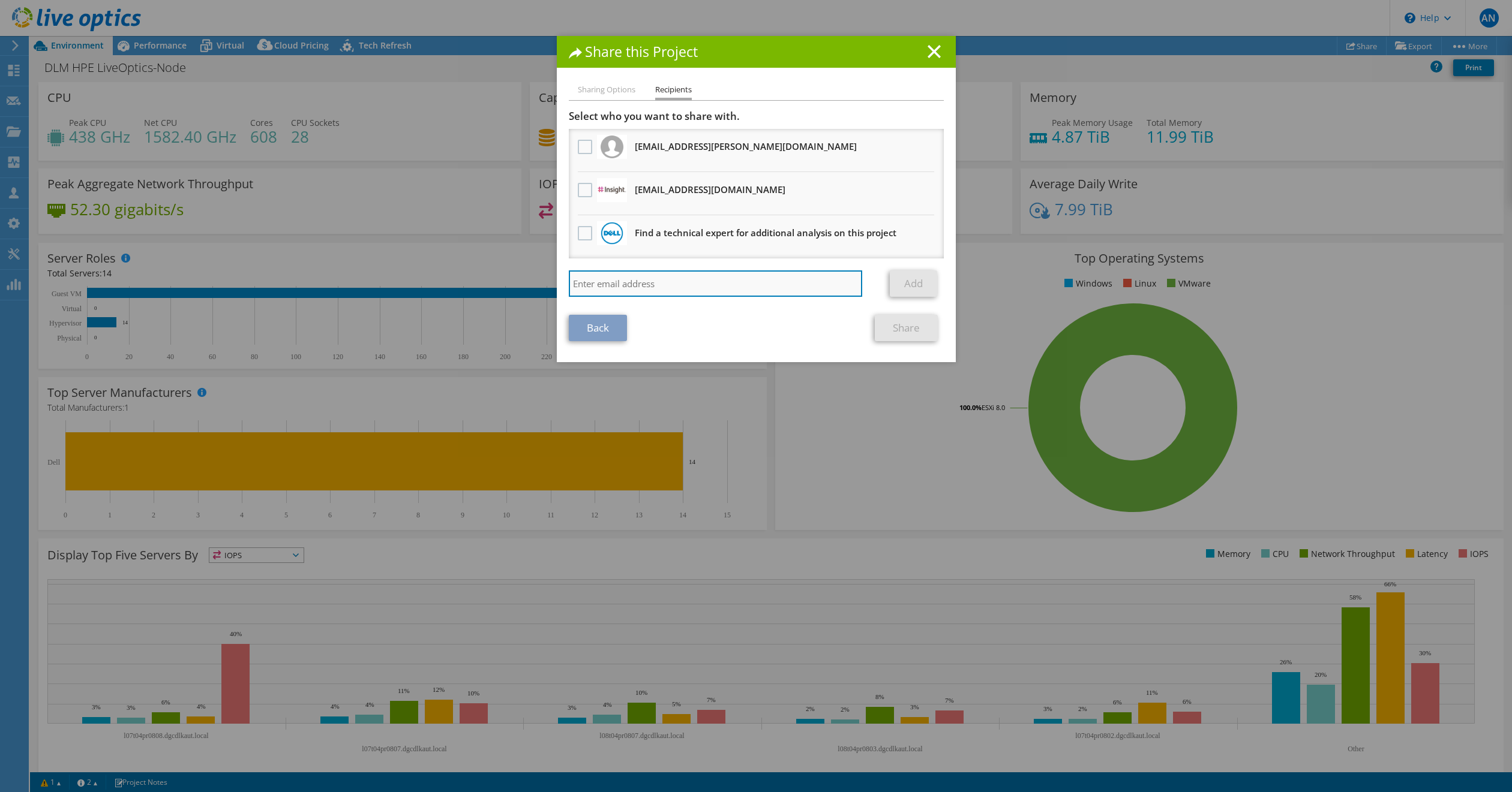
click at [603, 281] on input "search" at bounding box center [716, 283] width 294 height 26
paste input "vxrail_papi_client@liveoptics.com"
type input "vxrail_papi_client@liveoptics.com"
click at [940, 301] on div "Sharing Options Recipients Link other users to this project Changes can be over…" at bounding box center [756, 223] width 399 height 280
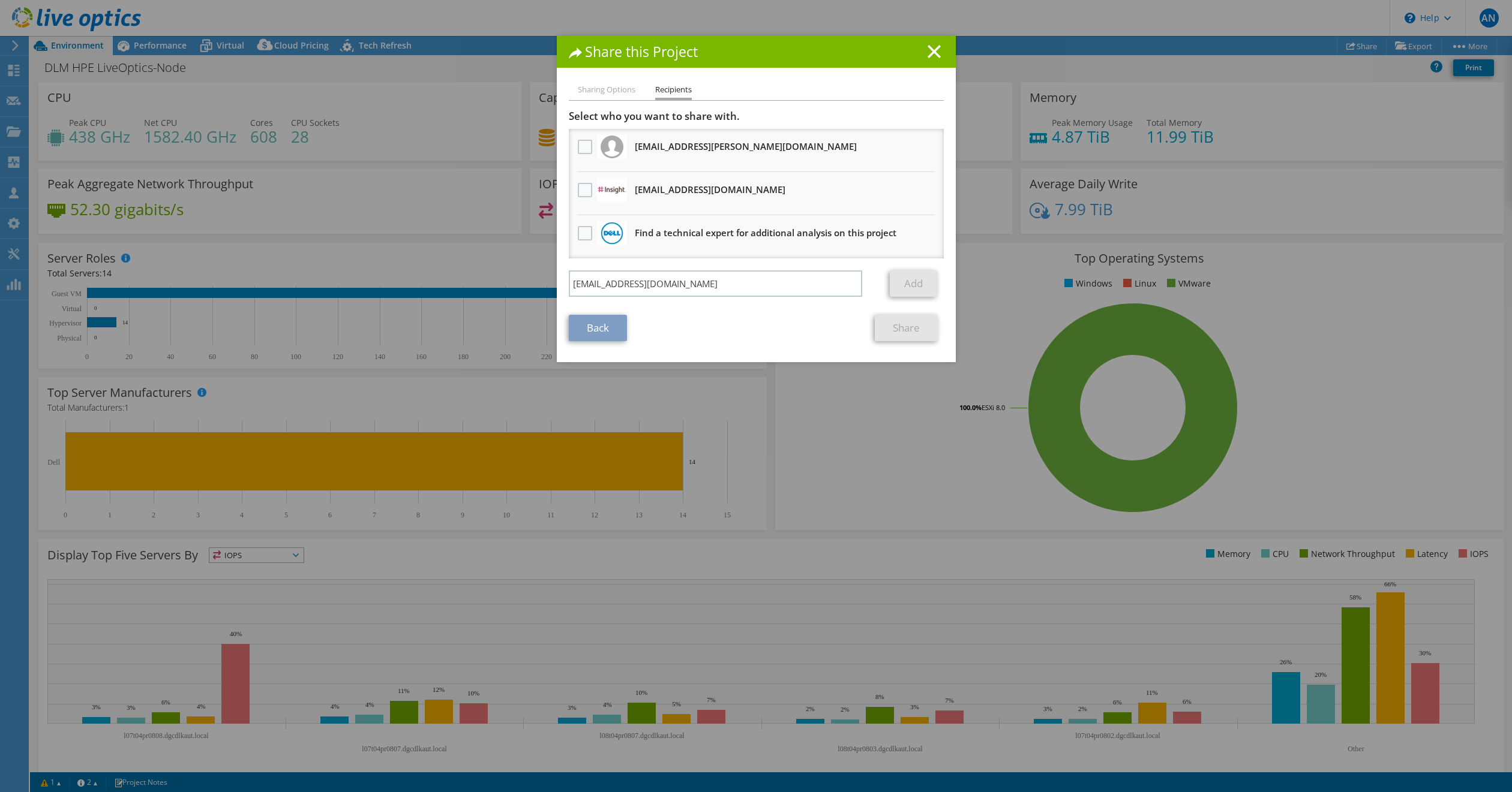
click at [606, 91] on li "Sharing Options" at bounding box center [607, 91] width 58 height 15
click at [724, 282] on input "vxrail_papi_client@liveoptics.com" at bounding box center [716, 283] width 294 height 26
click at [928, 55] on line at bounding box center [934, 52] width 12 height 12
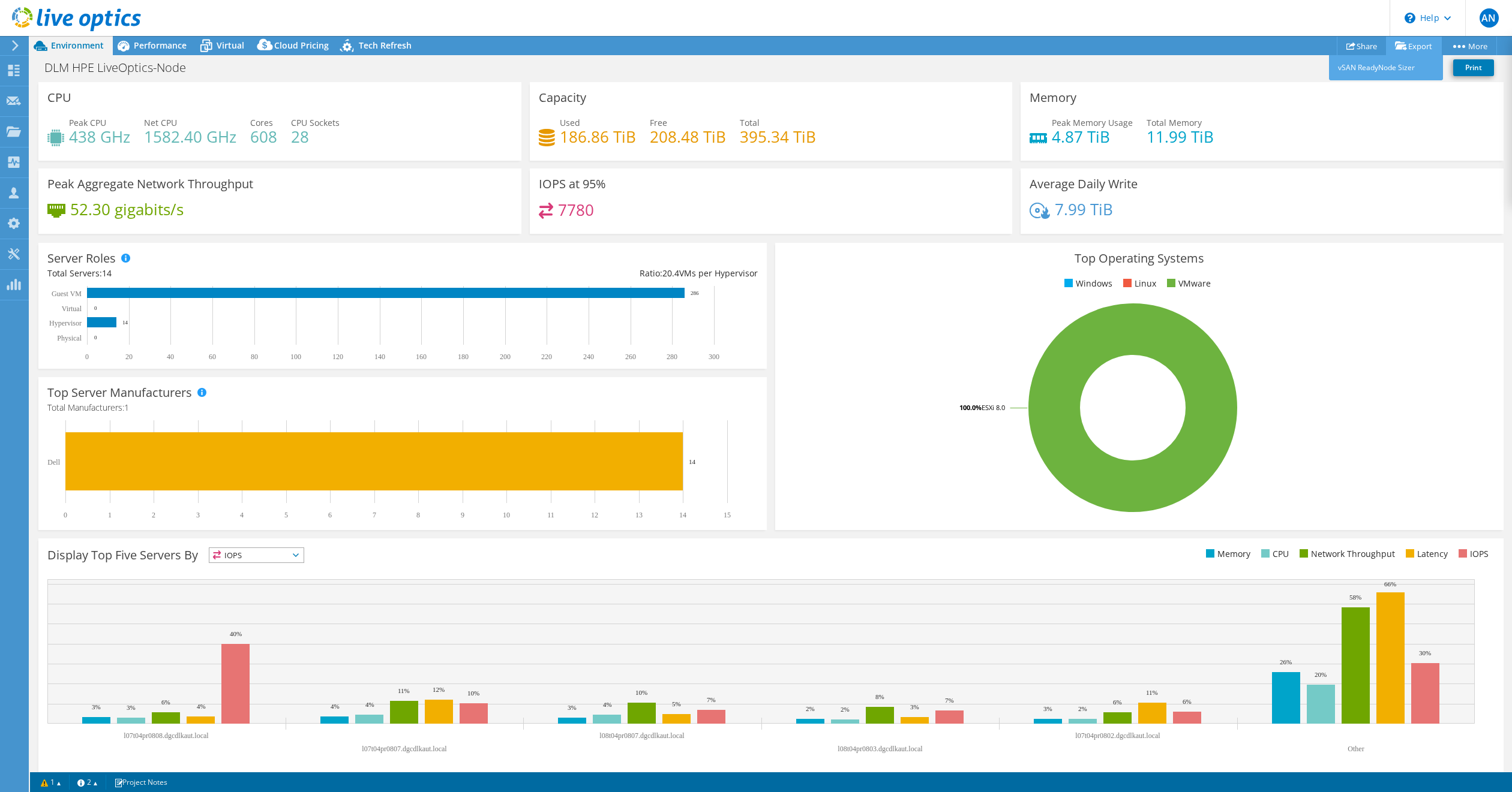
click at [1418, 41] on link "Export" at bounding box center [1414, 46] width 56 height 19
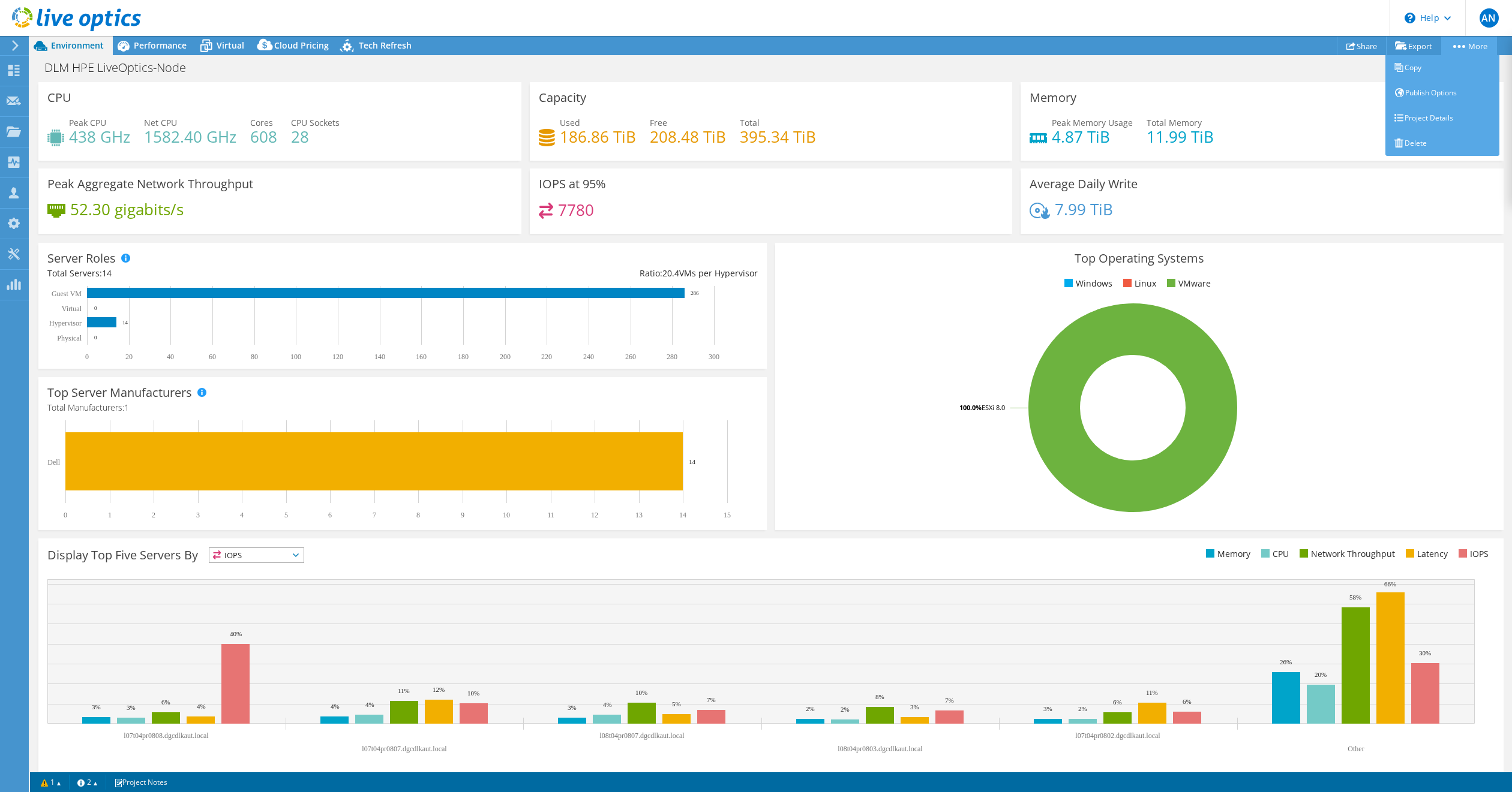
click at [1462, 42] on link "More" at bounding box center [1469, 46] width 56 height 19
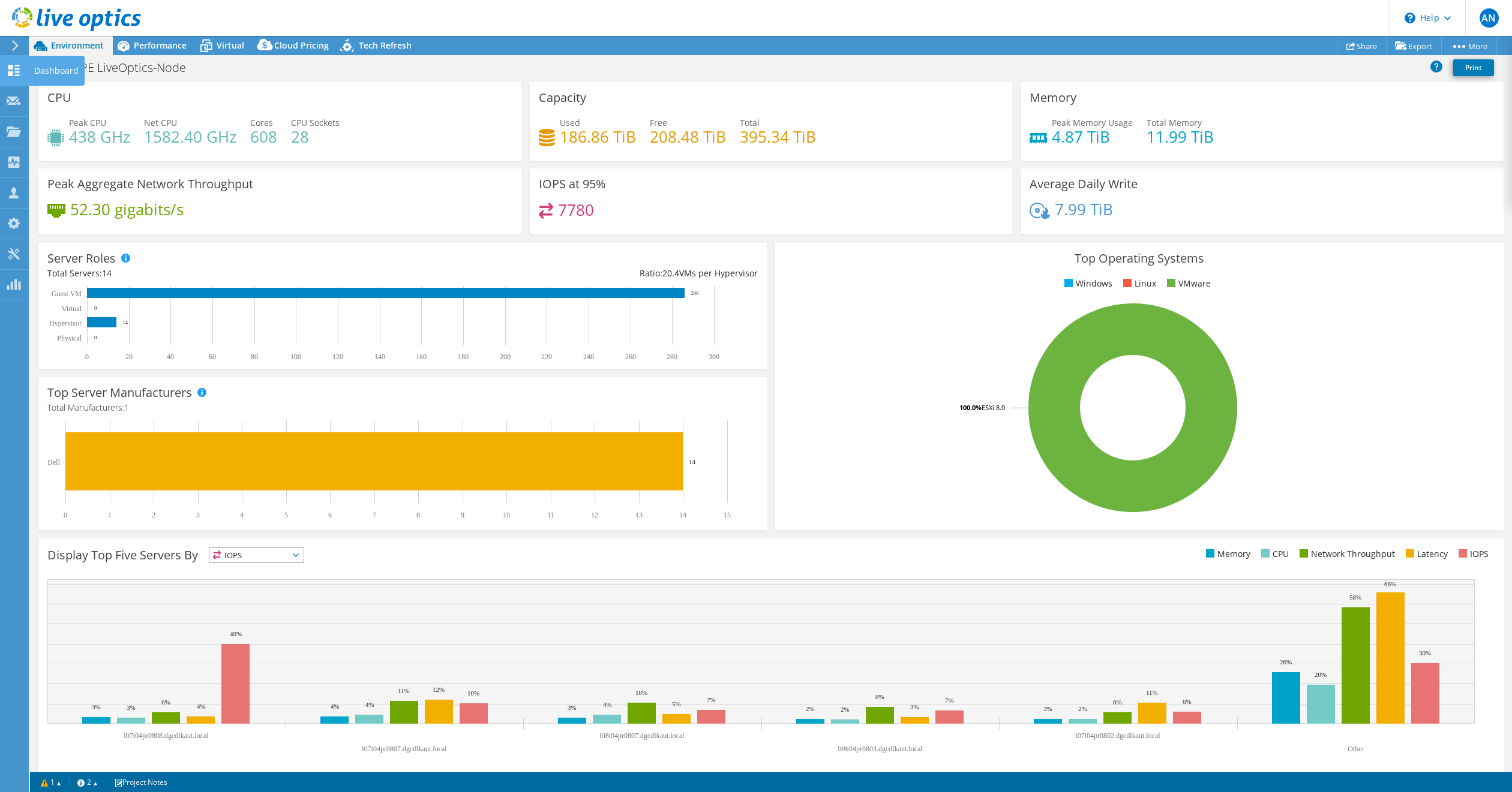
click at [17, 75] on use at bounding box center [14, 70] width 11 height 11
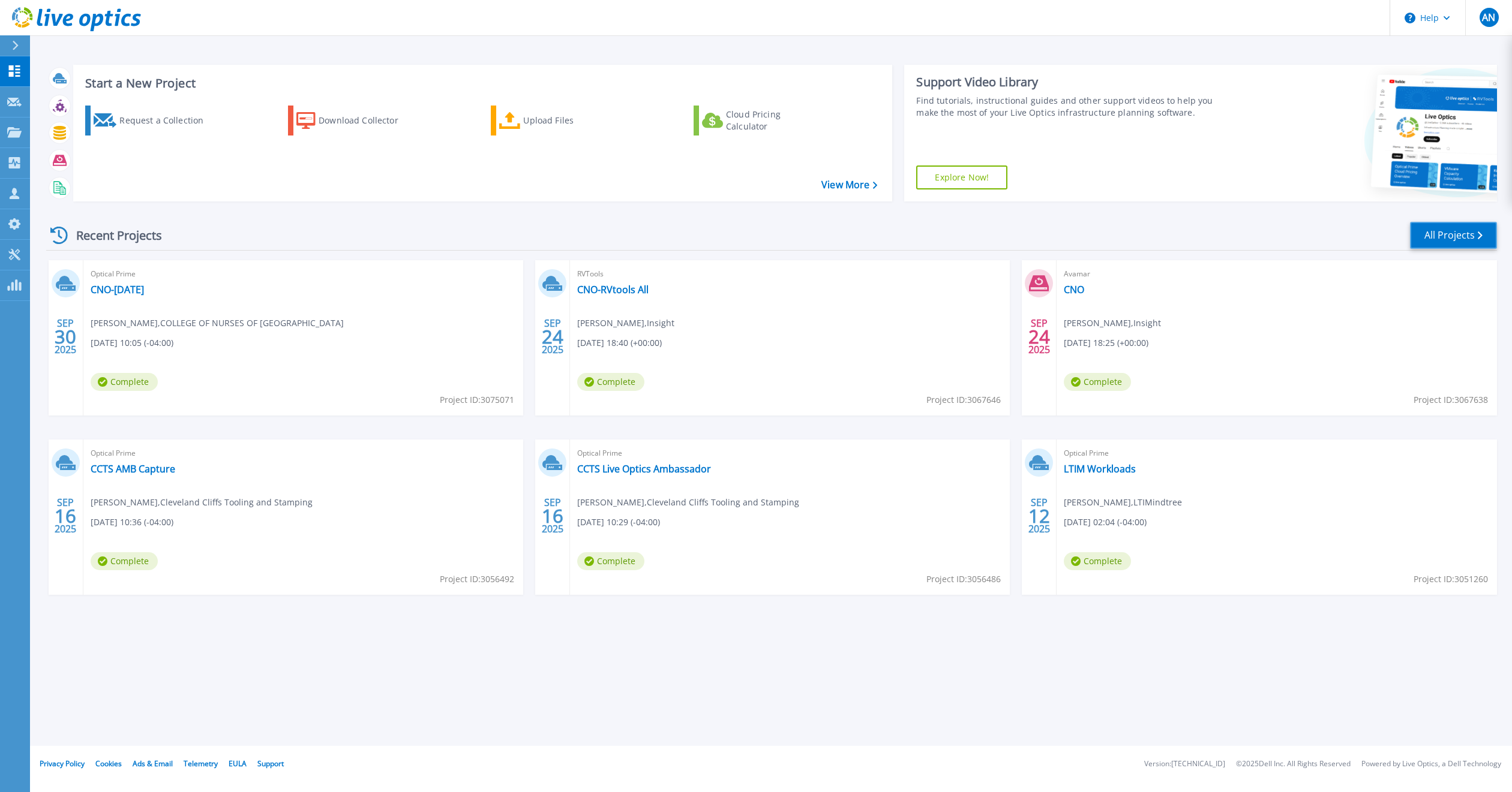
click at [1445, 243] on link "All Projects" at bounding box center [1454, 235] width 87 height 27
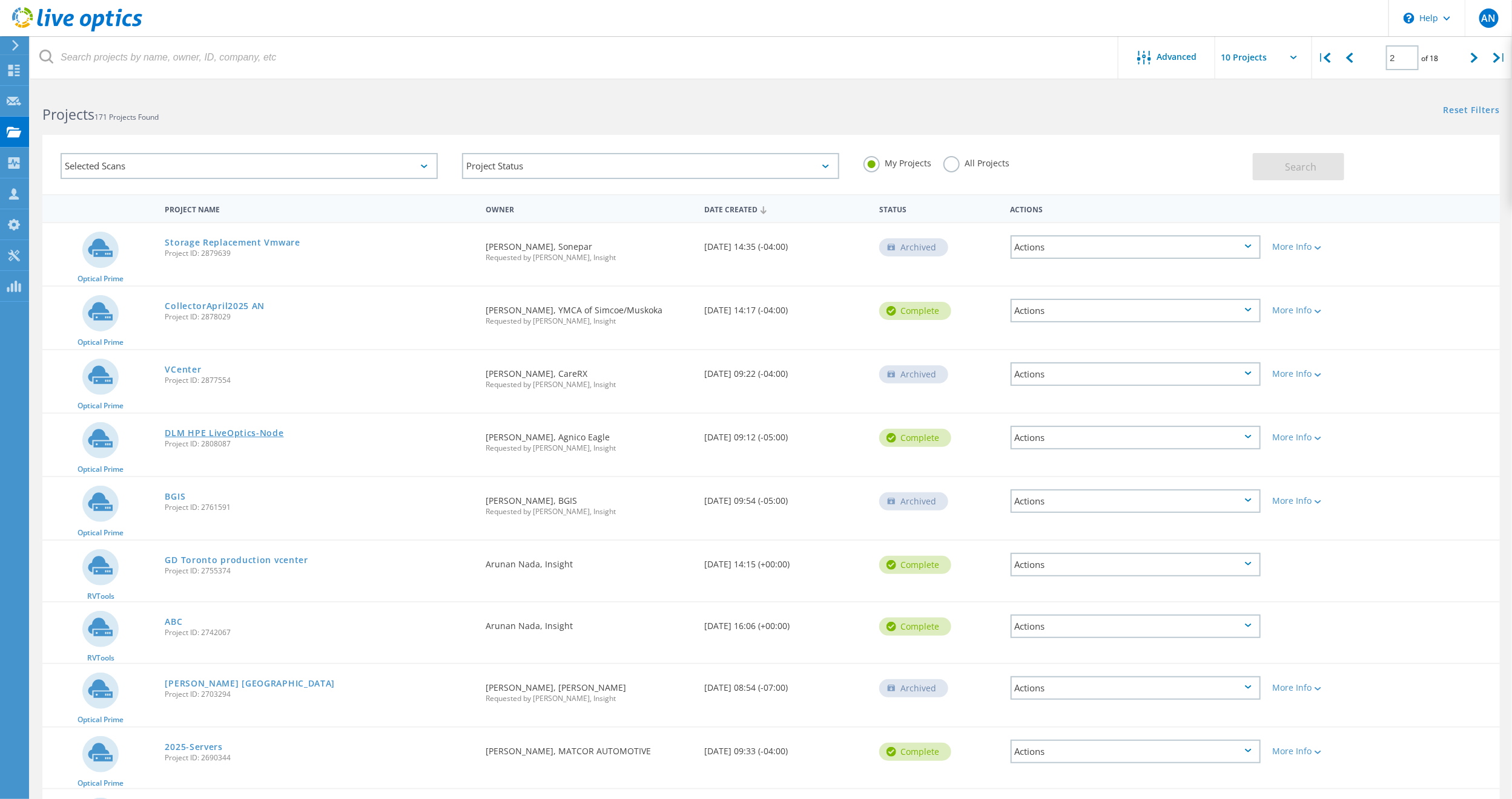
click at [230, 432] on link "DLM HPE LiveOptics-Node" at bounding box center [224, 432] width 119 height 8
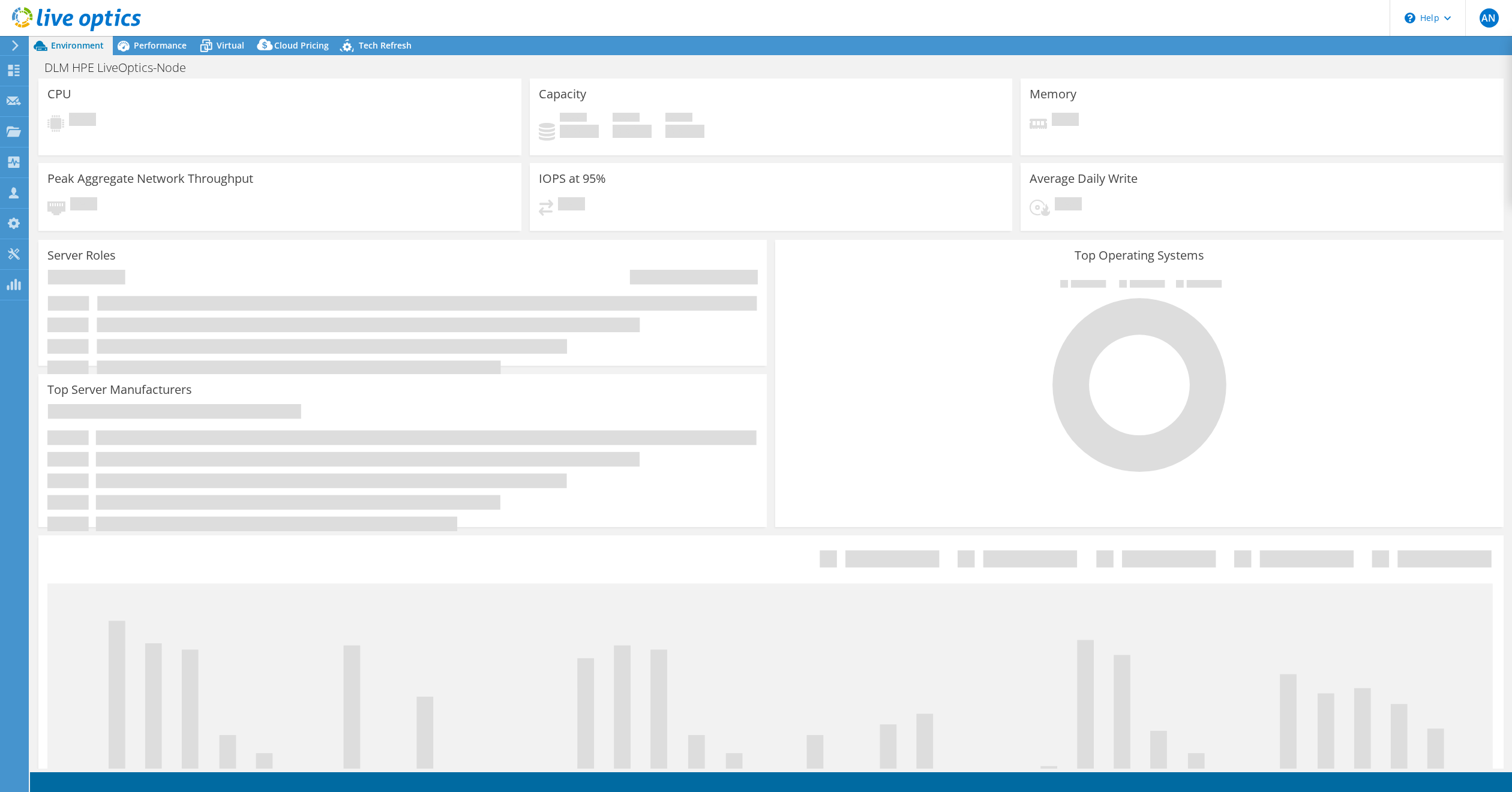
select select "[GEOGRAPHIC_DATA]"
select select "CAD"
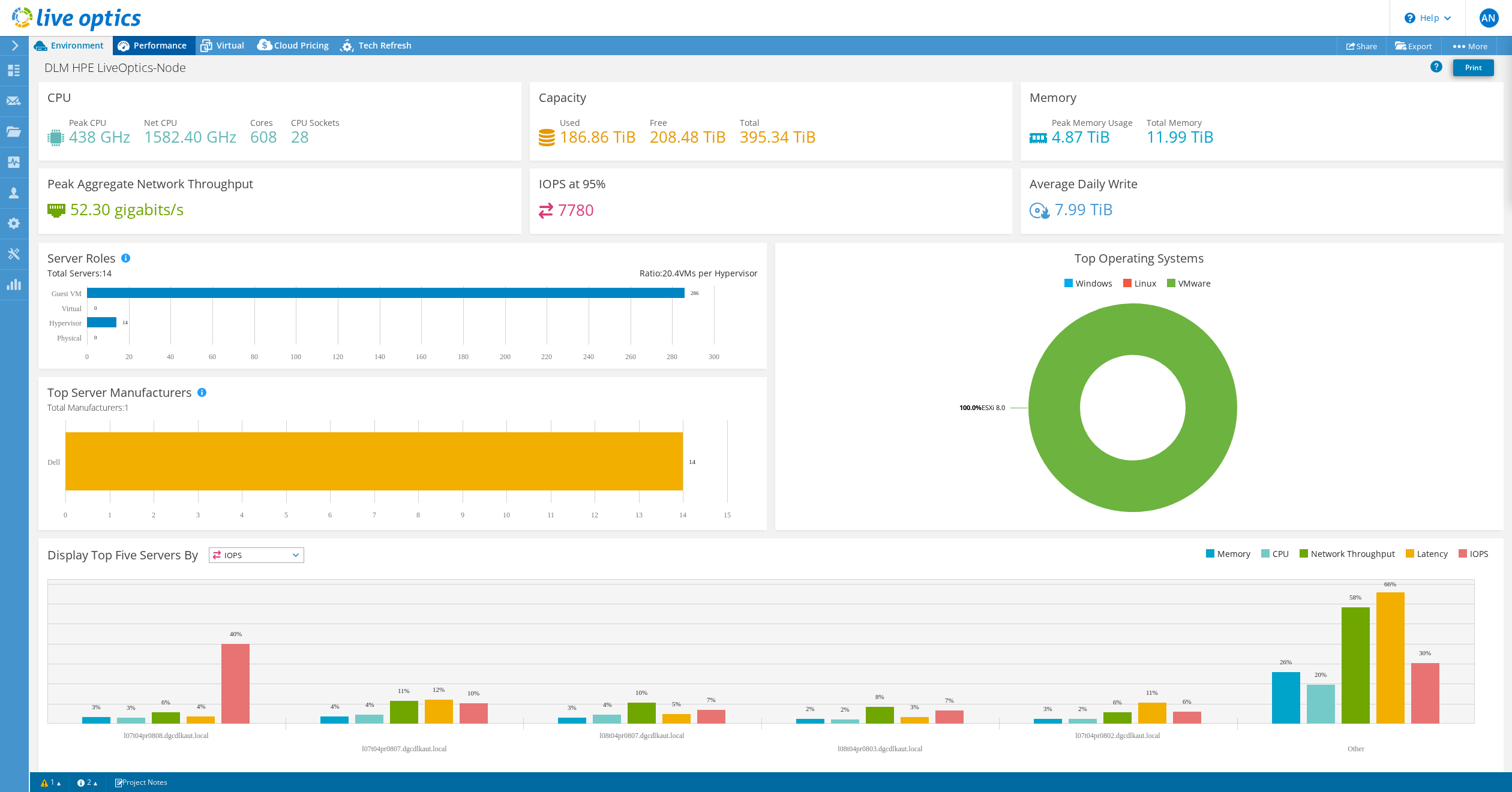
click at [160, 48] on span "Performance" at bounding box center [160, 45] width 53 height 11
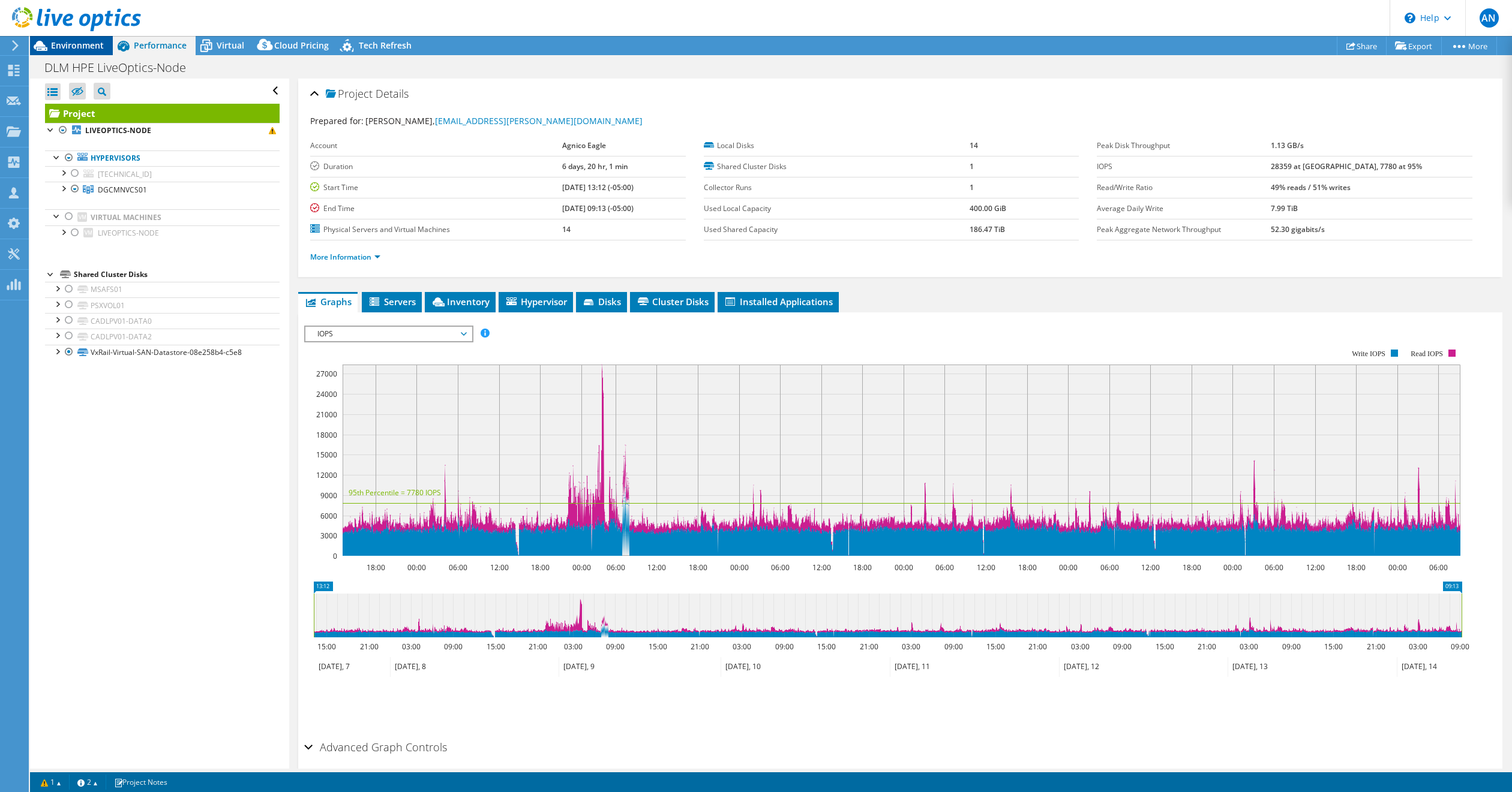
click at [69, 44] on span "Environment" at bounding box center [77, 45] width 53 height 11
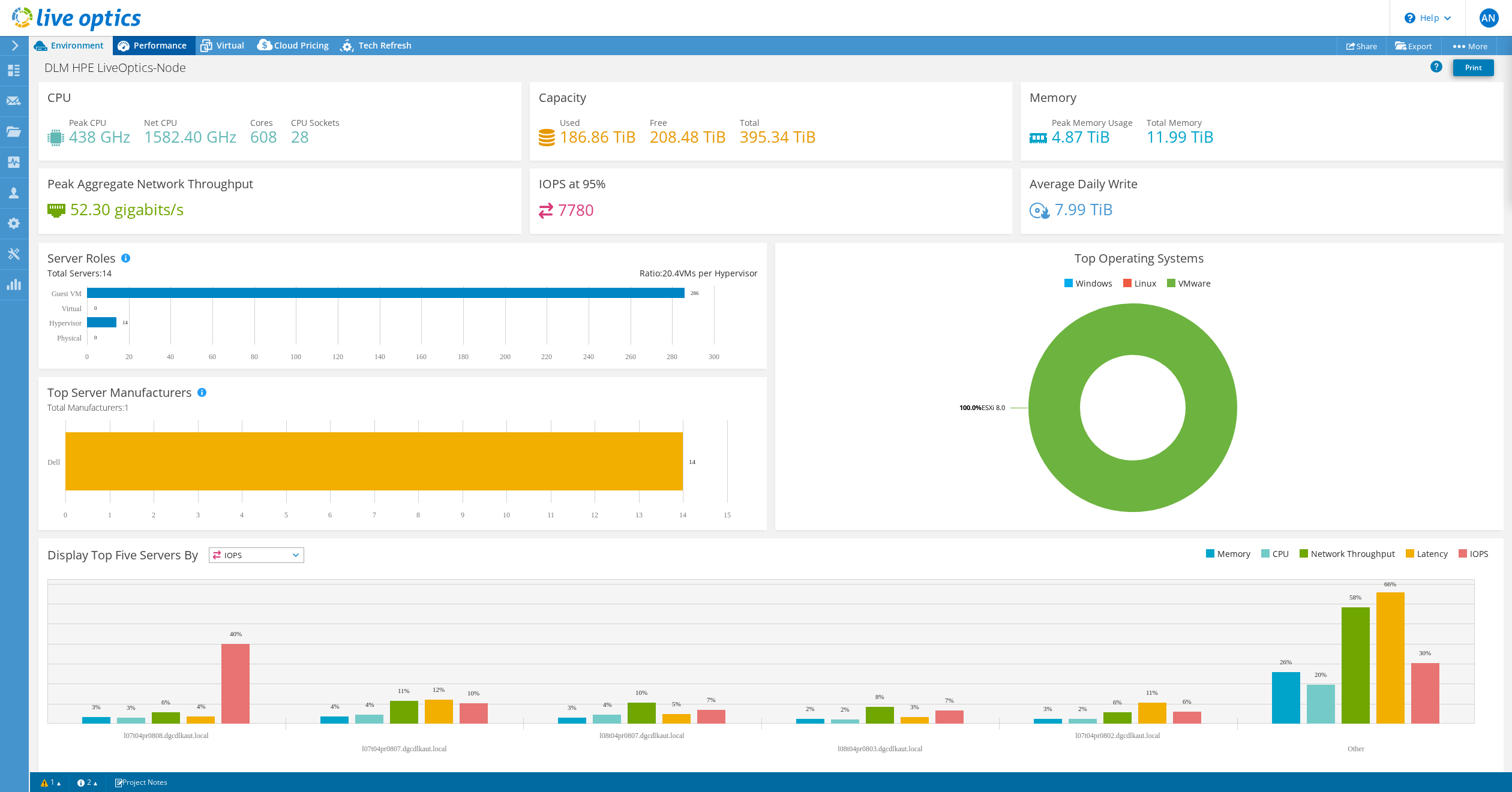
click at [159, 41] on span "Performance" at bounding box center [160, 45] width 53 height 11
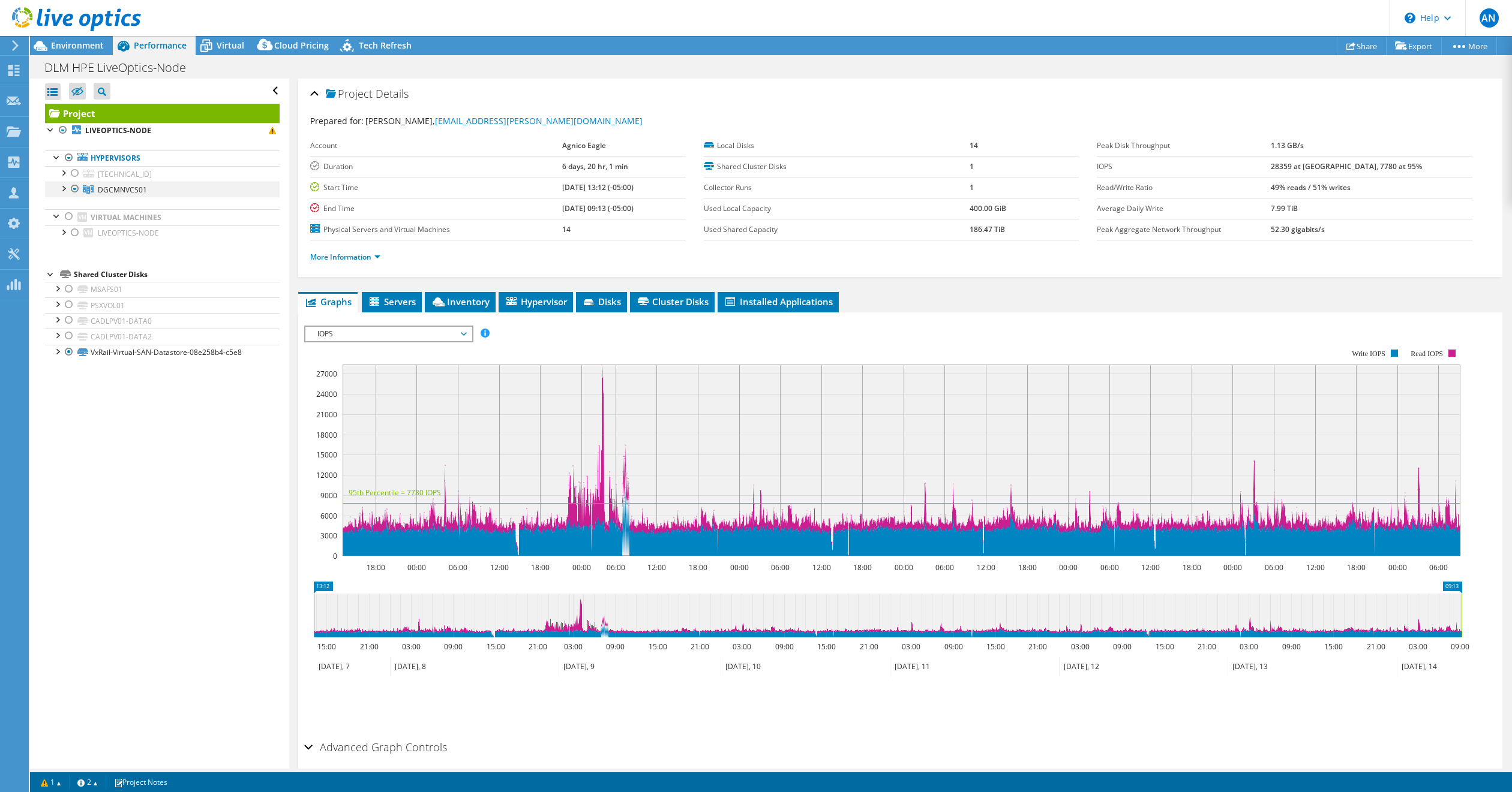
click at [62, 187] on div at bounding box center [63, 187] width 12 height 12
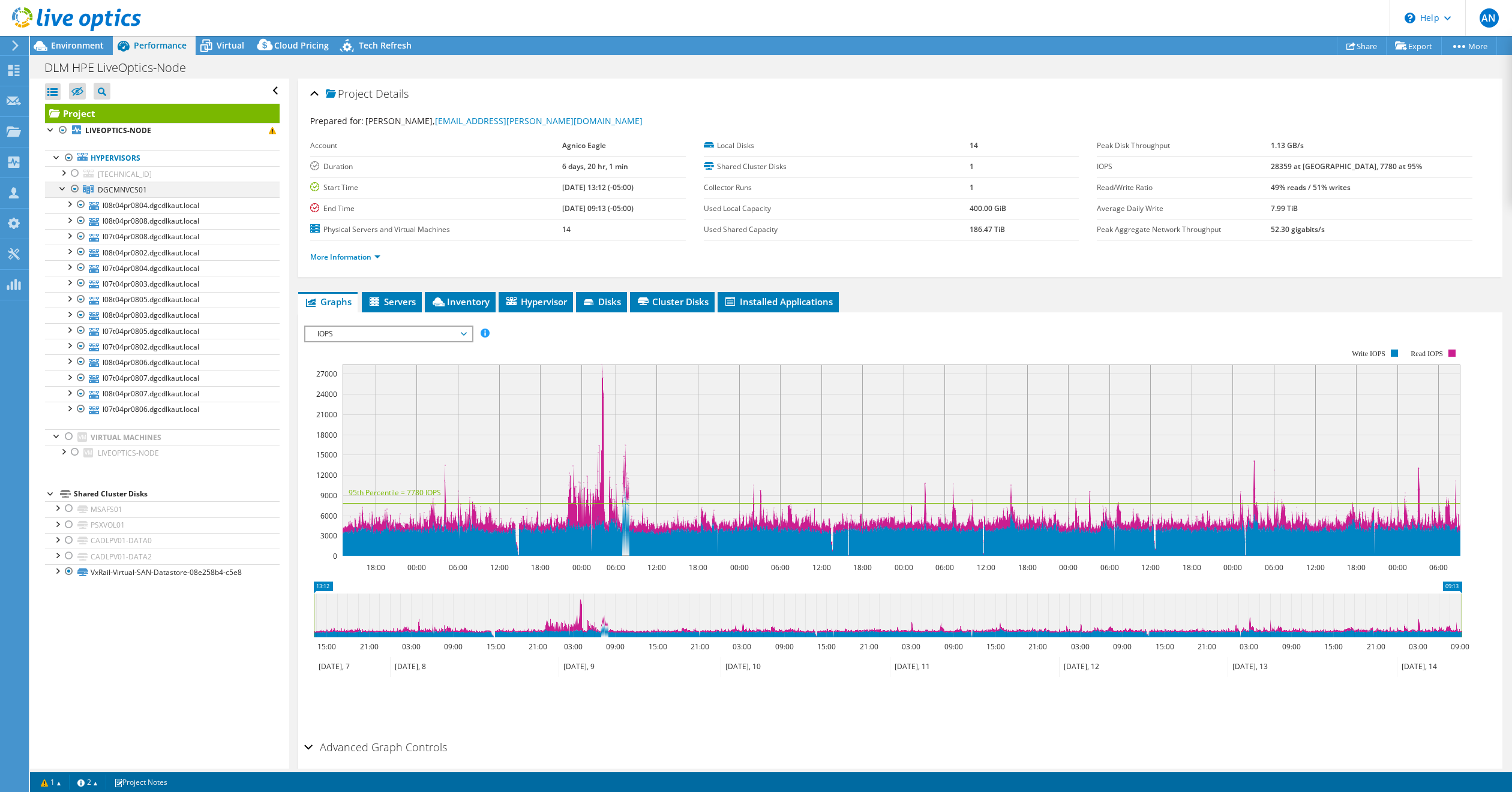
click at [62, 187] on div at bounding box center [63, 187] width 12 height 12
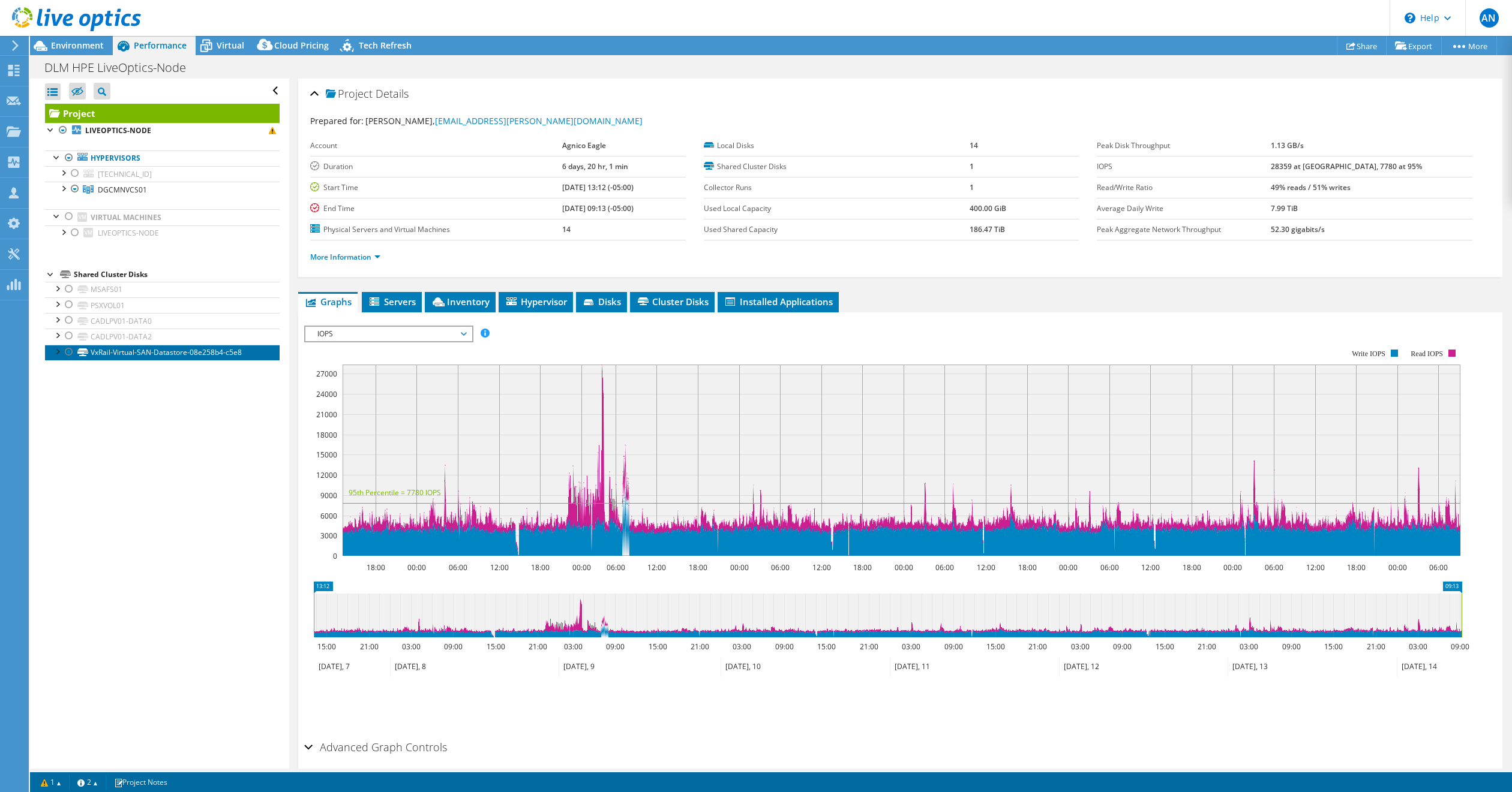
click at [169, 353] on link "VxRail-Virtual-SAN-Datastore-08e258b4-c5e8" at bounding box center [162, 353] width 235 height 16
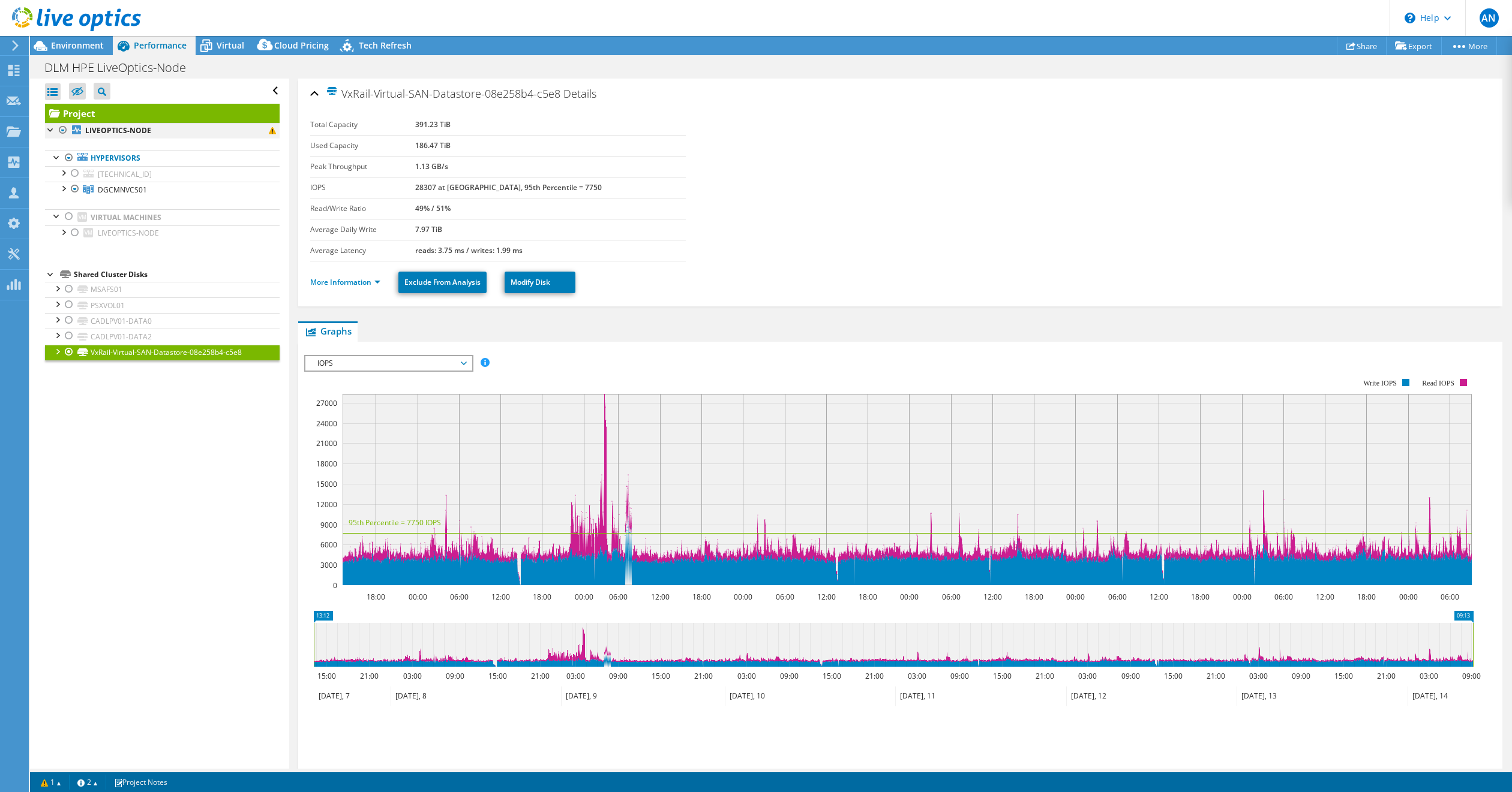
click at [62, 128] on div at bounding box center [63, 130] width 12 height 14
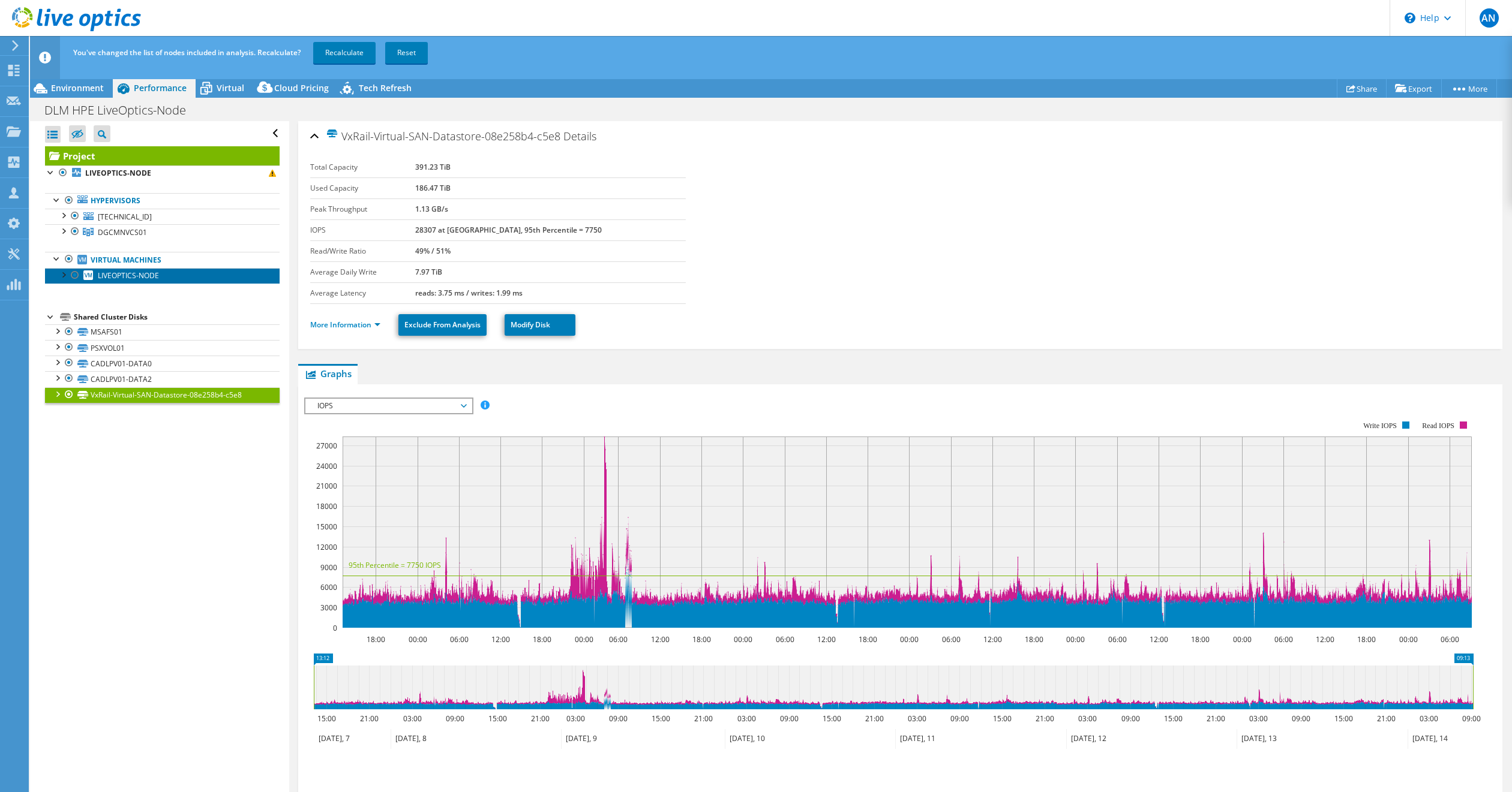
click at [56, 278] on link "LIVEOPTICS-NODE" at bounding box center [162, 276] width 235 height 16
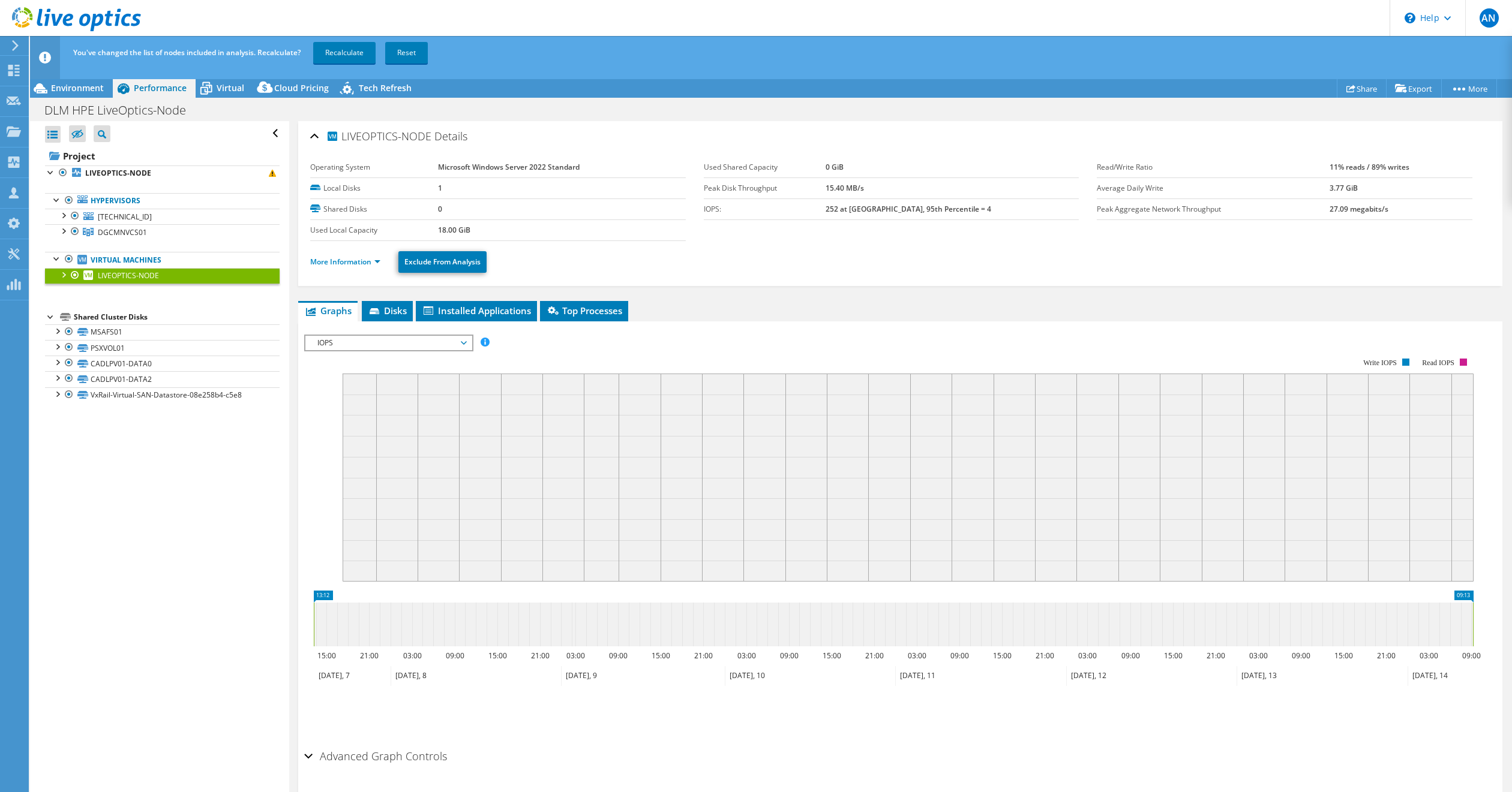
click at [61, 277] on div at bounding box center [63, 274] width 12 height 12
click at [343, 53] on link "Recalculate" at bounding box center [344, 53] width 62 height 21
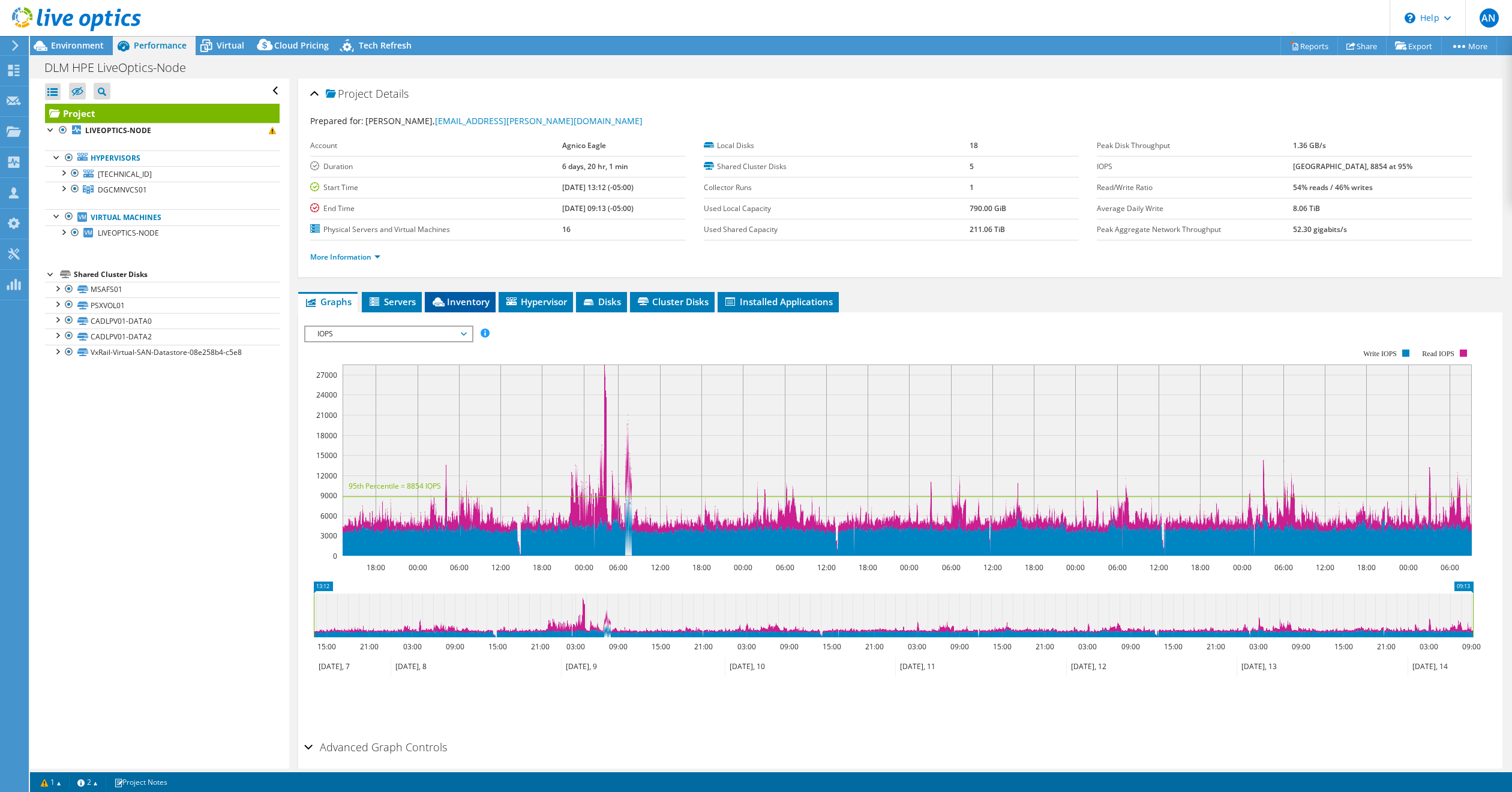
click at [472, 305] on span "Inventory" at bounding box center [460, 301] width 59 height 12
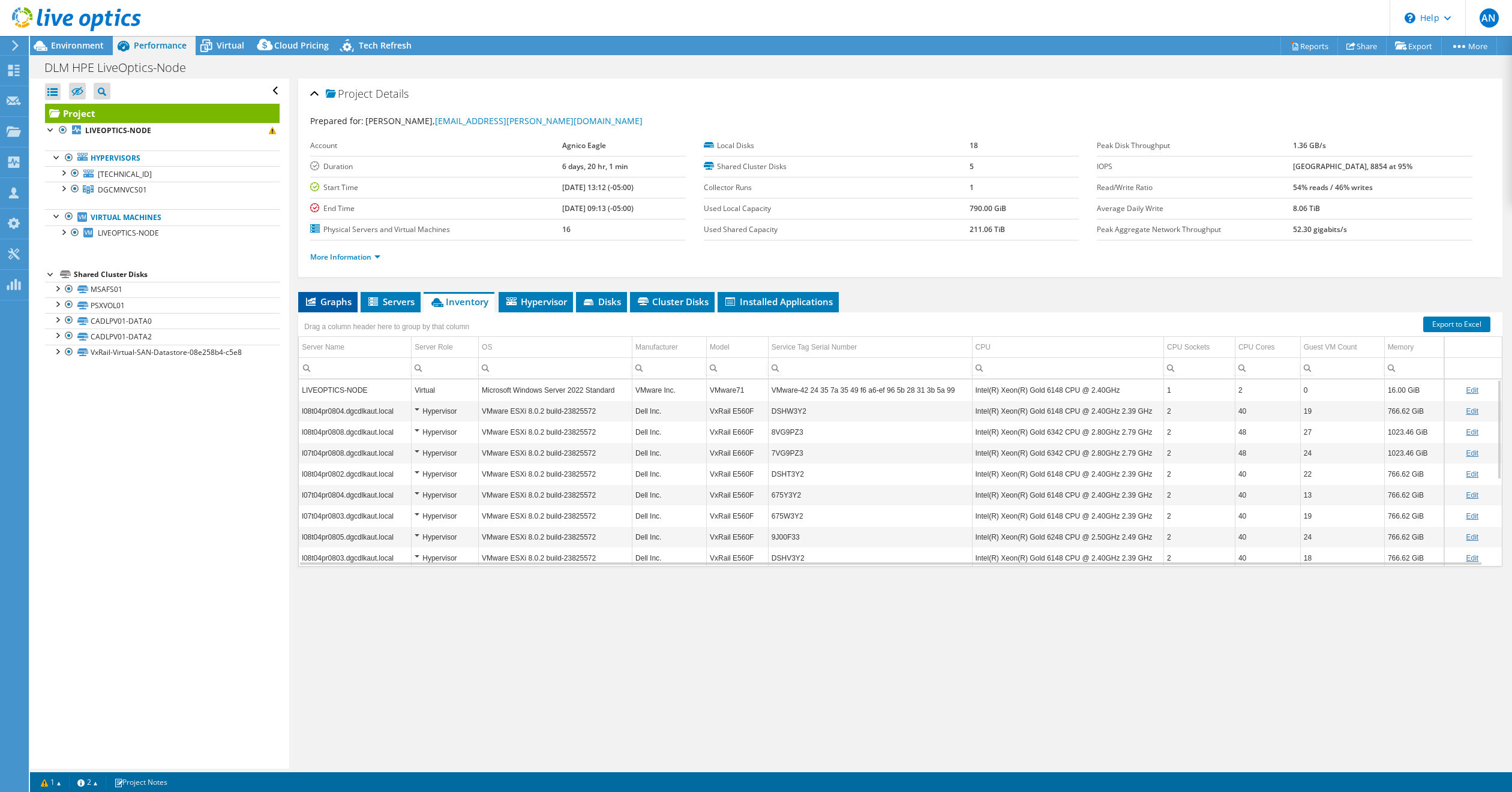
click at [331, 295] on span "Graphs" at bounding box center [328, 301] width 47 height 12
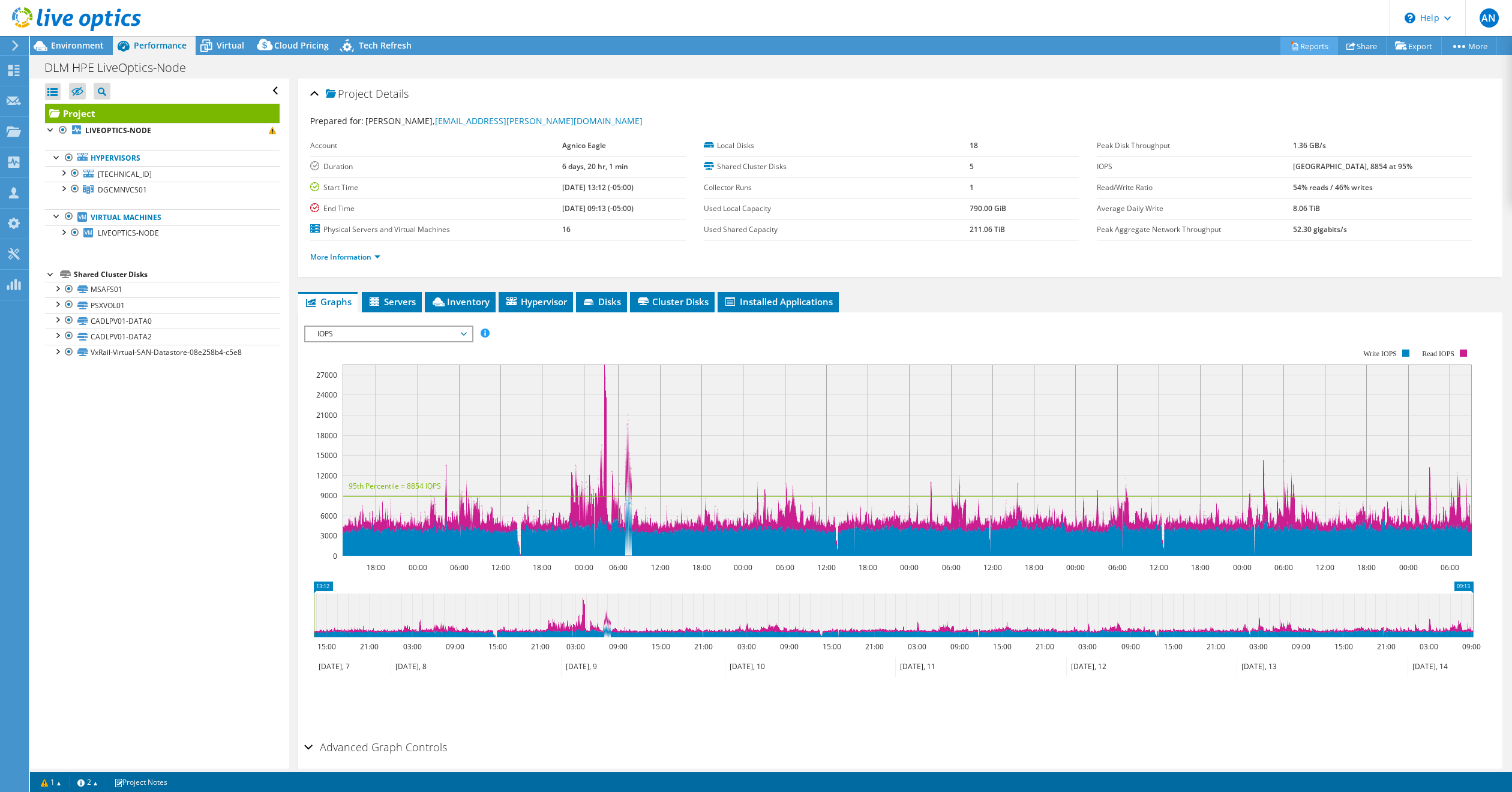
click at [1300, 42] on link "Reports" at bounding box center [1309, 46] width 58 height 19
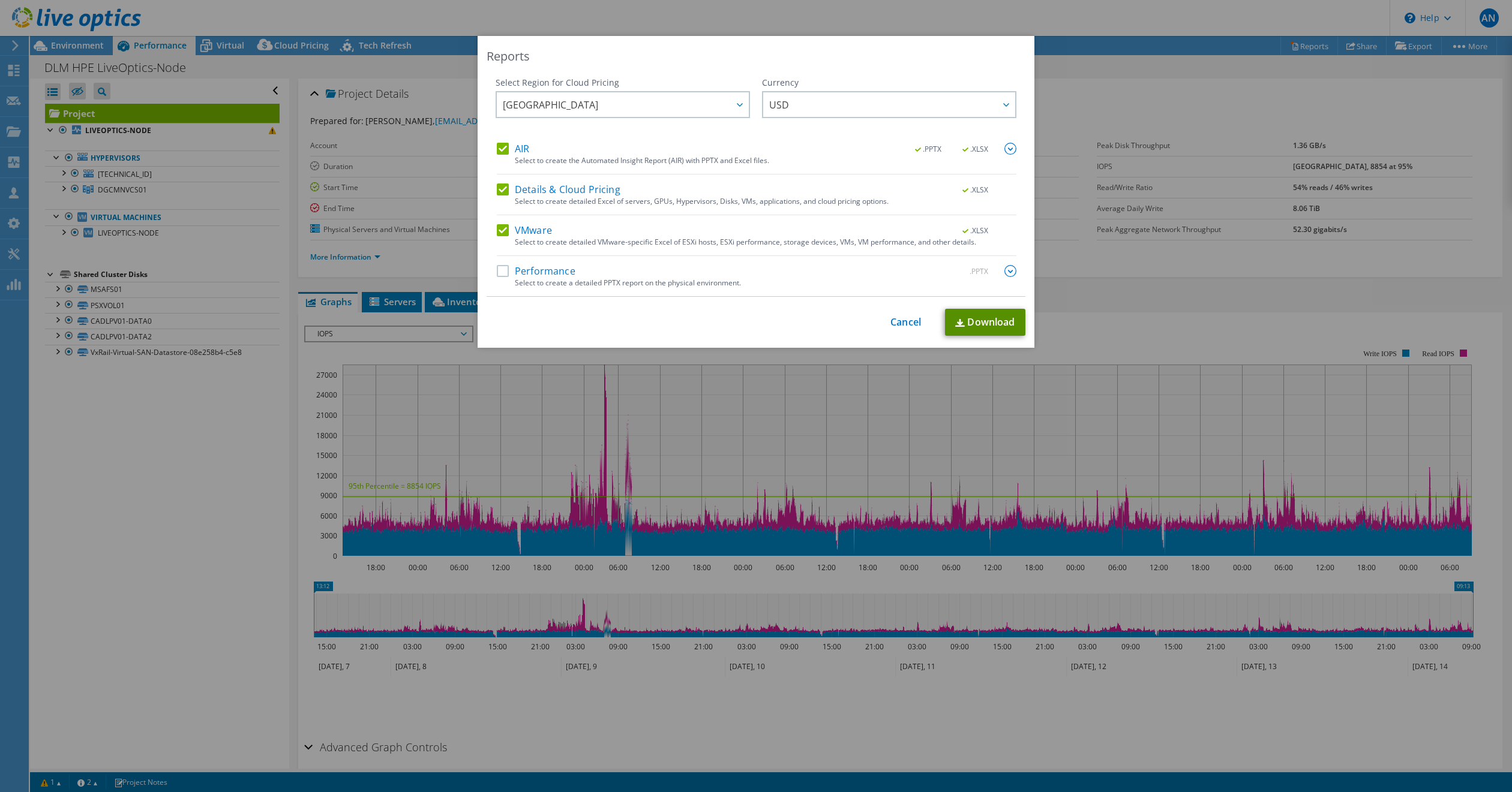
click at [987, 322] on link "Download" at bounding box center [986, 322] width 81 height 27
